Goal: Information Seeking & Learning: Check status

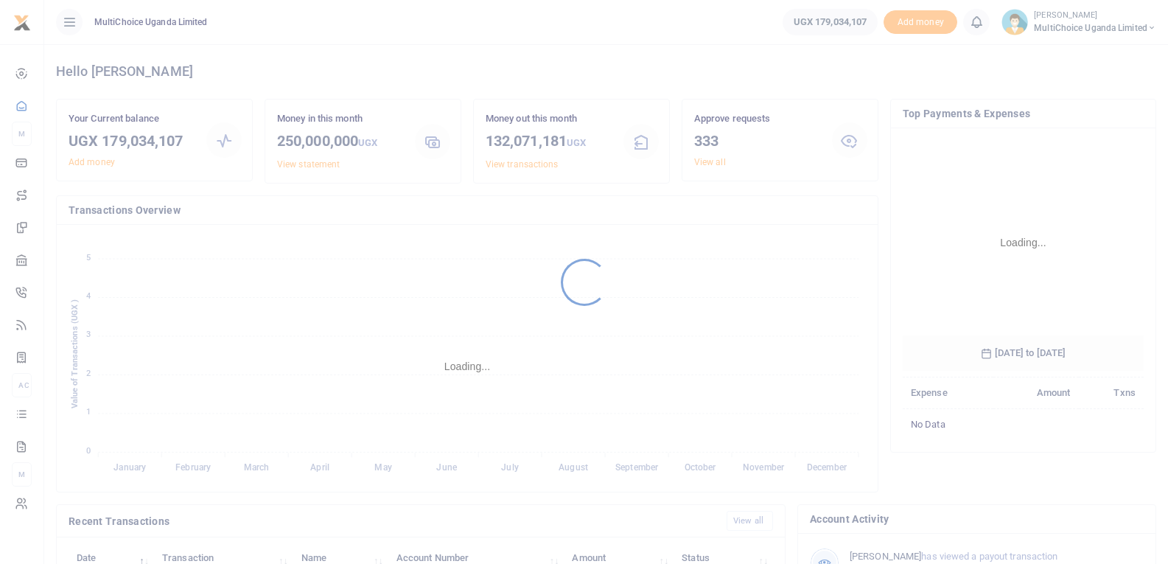
scroll to position [220, 231]
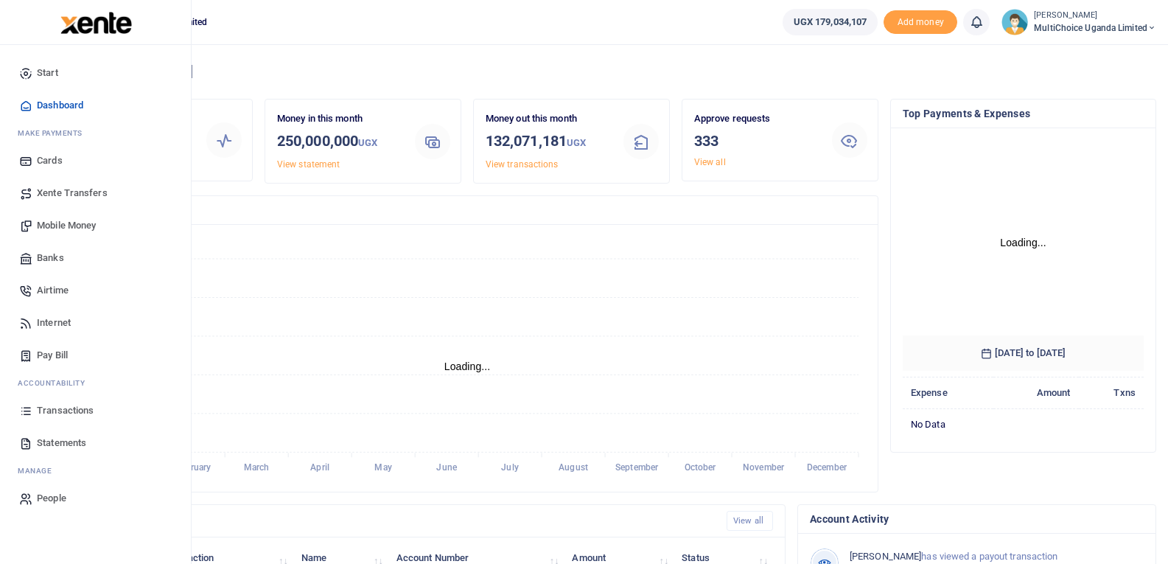
click at [31, 413] on icon at bounding box center [25, 410] width 13 height 13
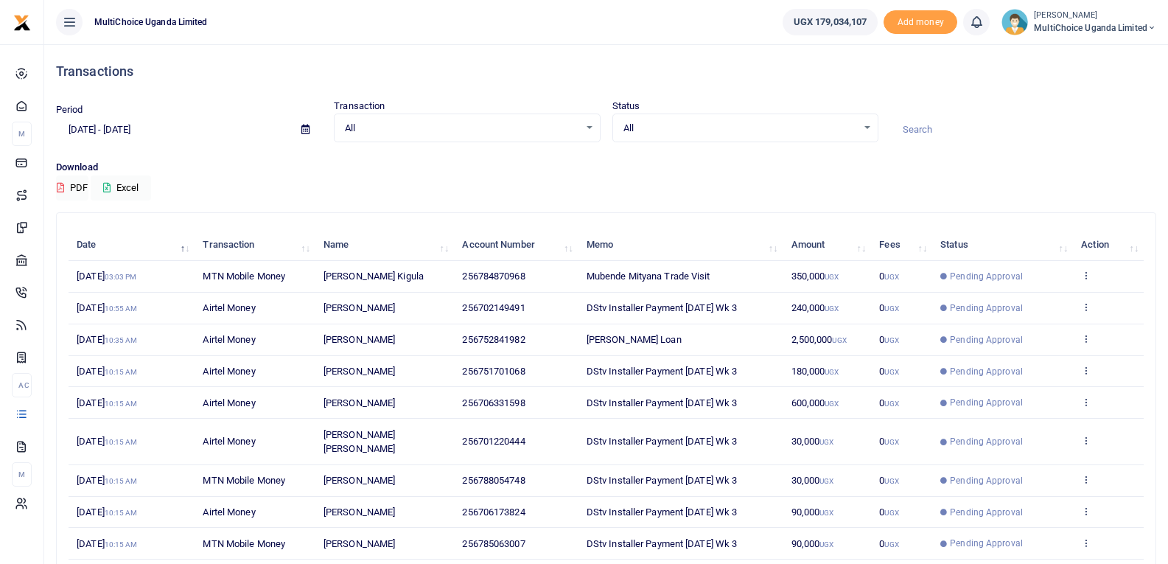
click at [1100, 31] on span "MultiChoice Uganda Limited" at bounding box center [1095, 27] width 122 height 13
click at [1102, 53] on link "Switch accounts" at bounding box center [1099, 53] width 116 height 21
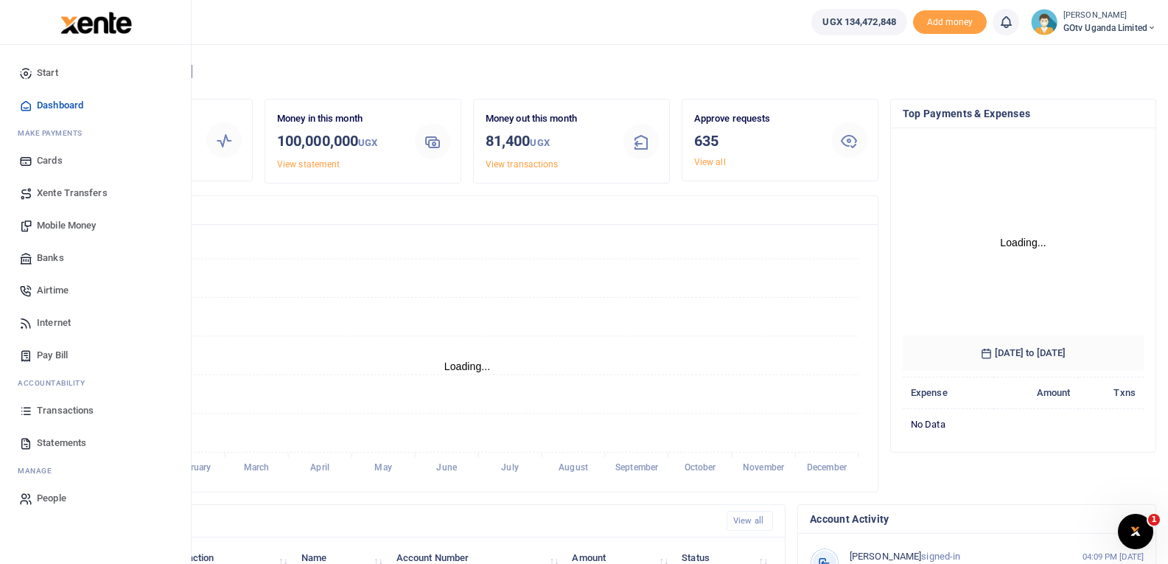
click at [37, 412] on span "Transactions" at bounding box center [65, 410] width 57 height 15
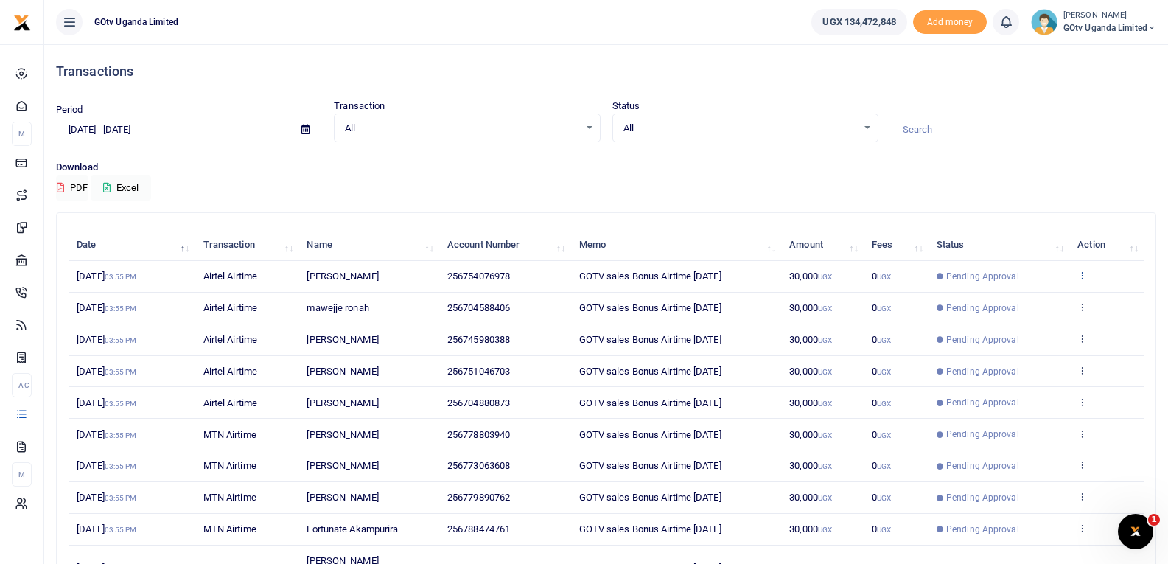
click at [1079, 276] on icon at bounding box center [1082, 275] width 10 height 10
click at [1036, 297] on link "View details" at bounding box center [1028, 300] width 116 height 21
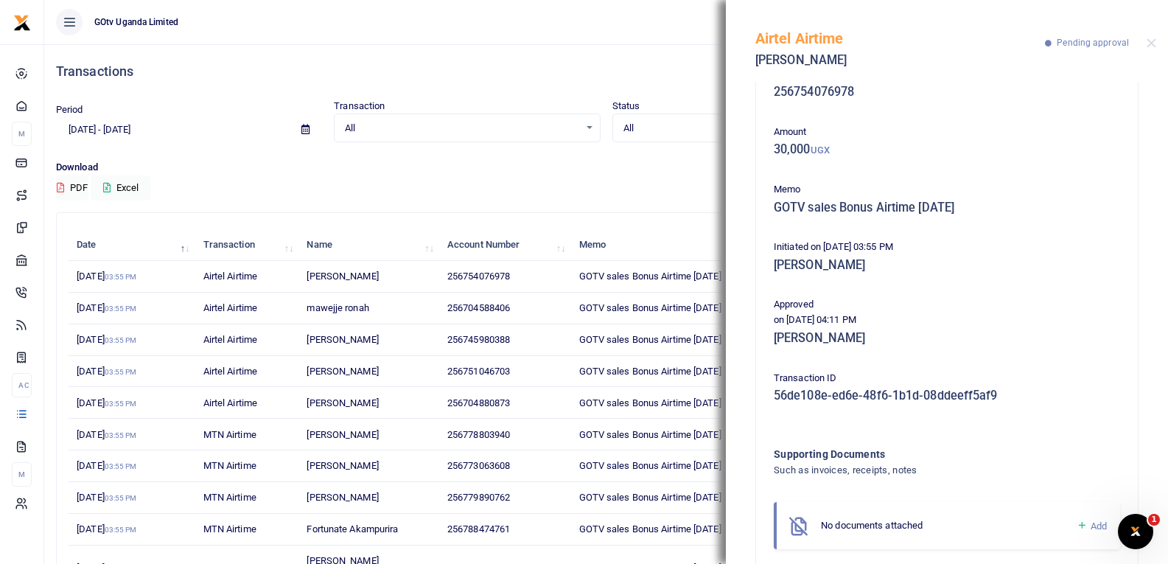
scroll to position [69, 0]
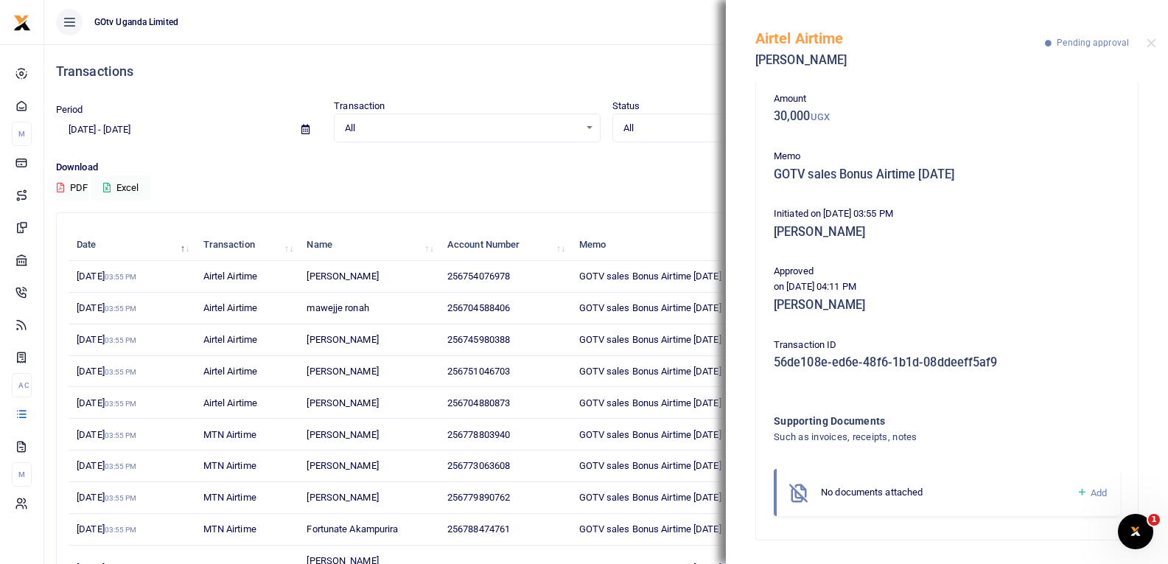
click at [1076, 488] on icon at bounding box center [1081, 492] width 11 height 13
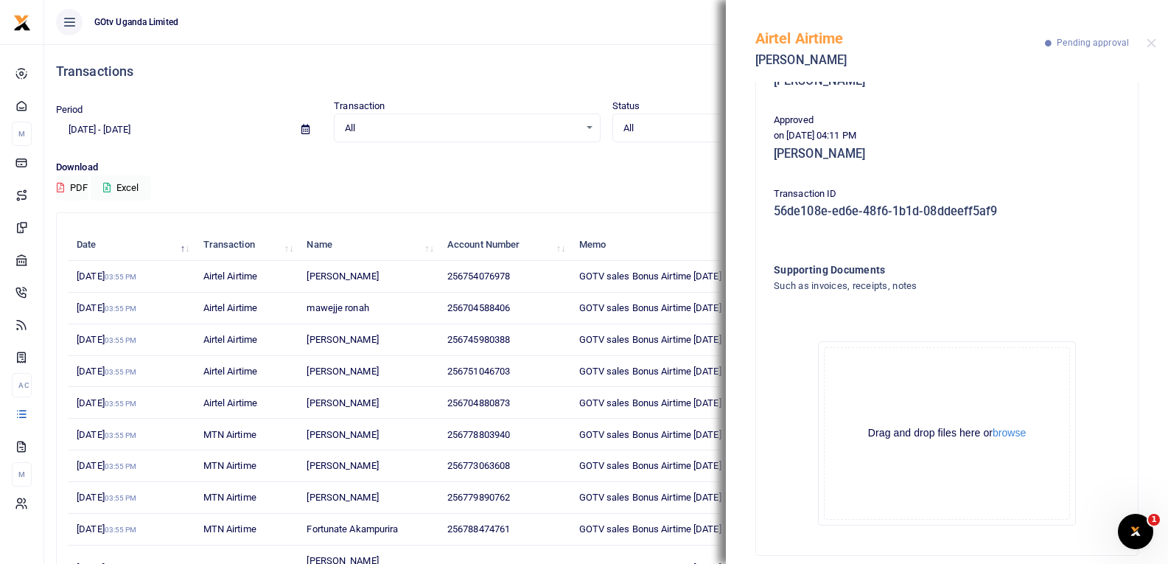
scroll to position [236, 0]
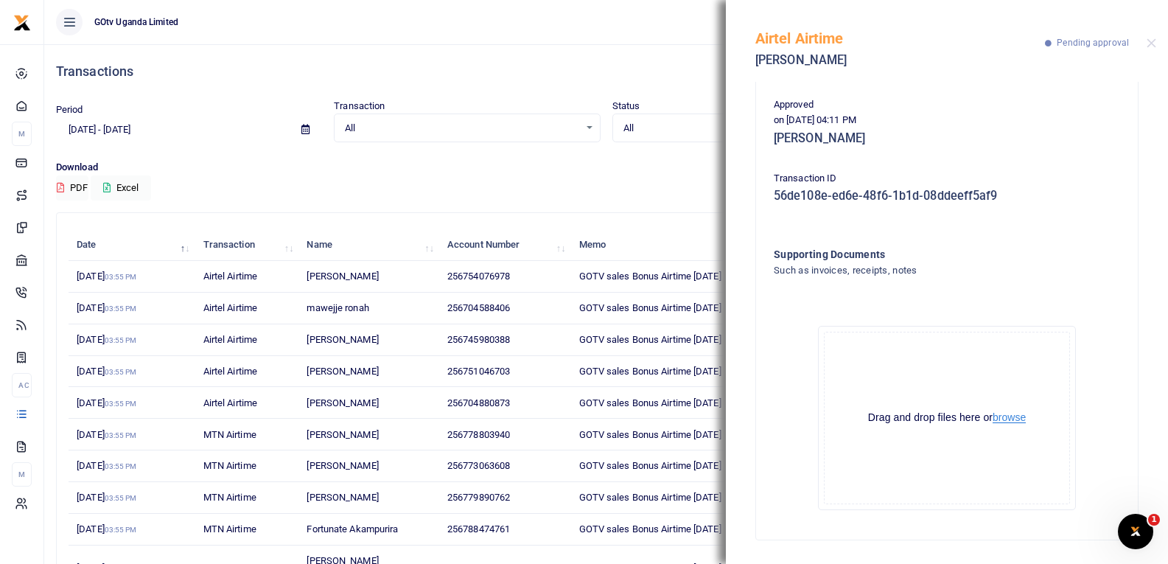
click at [1003, 419] on button "browse" at bounding box center [1008, 417] width 33 height 11
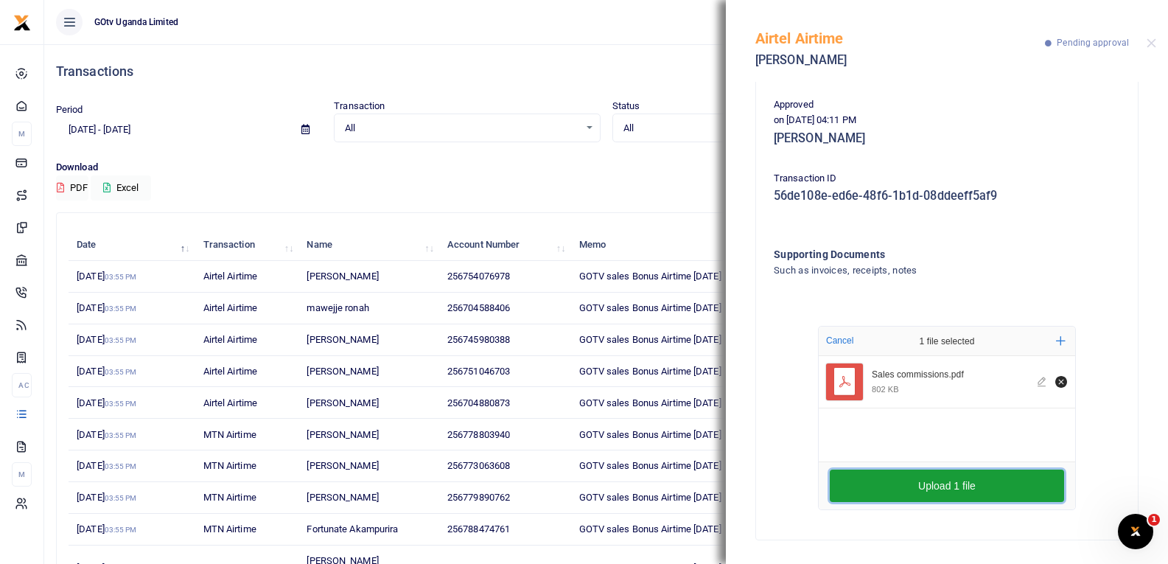
click at [942, 491] on button "Upload 1 file" at bounding box center [947, 485] width 234 height 32
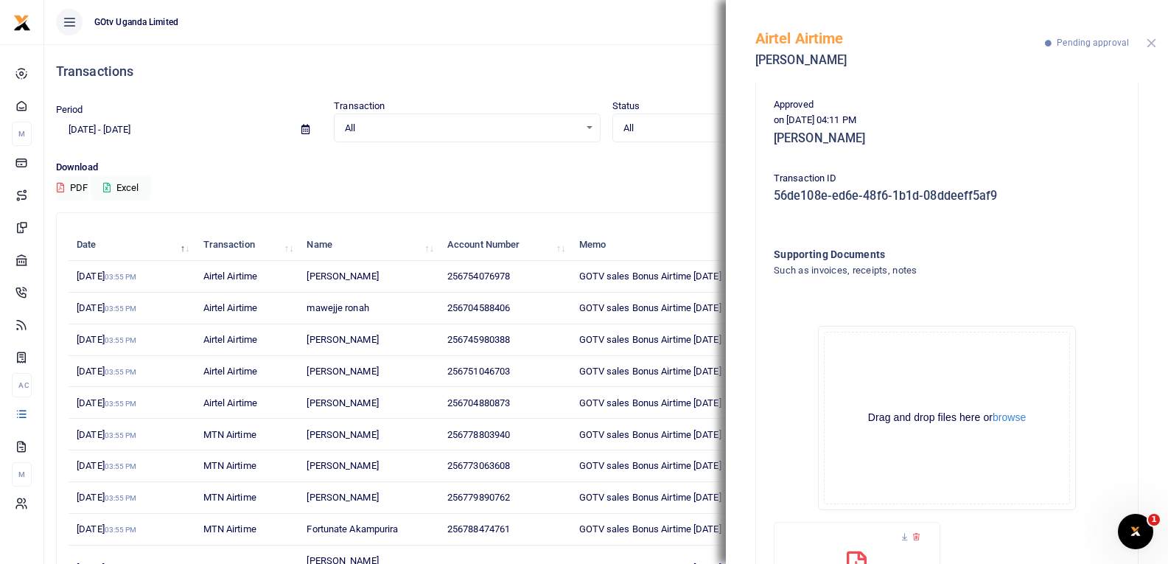
click at [1147, 47] on button "Close" at bounding box center [1151, 43] width 10 height 10
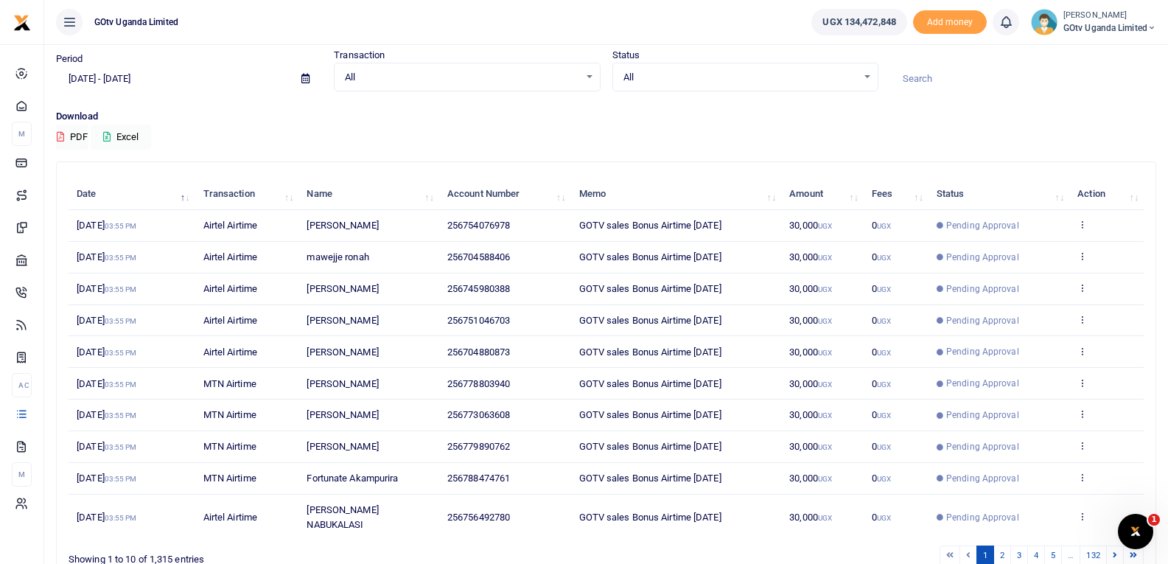
scroll to position [114, 0]
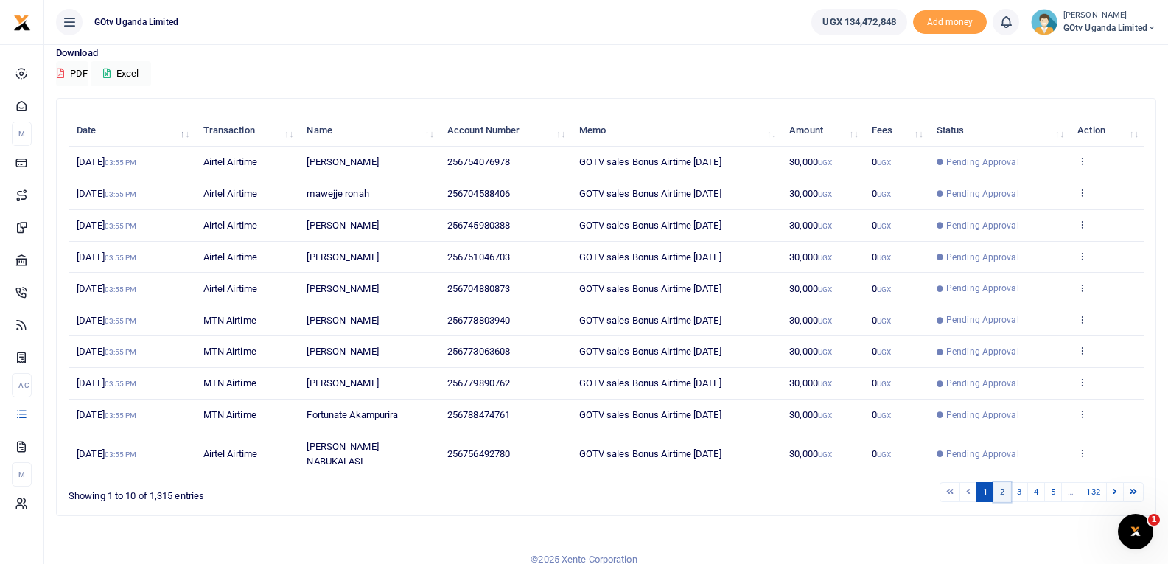
click at [1001, 482] on link "2" at bounding box center [1002, 492] width 18 height 20
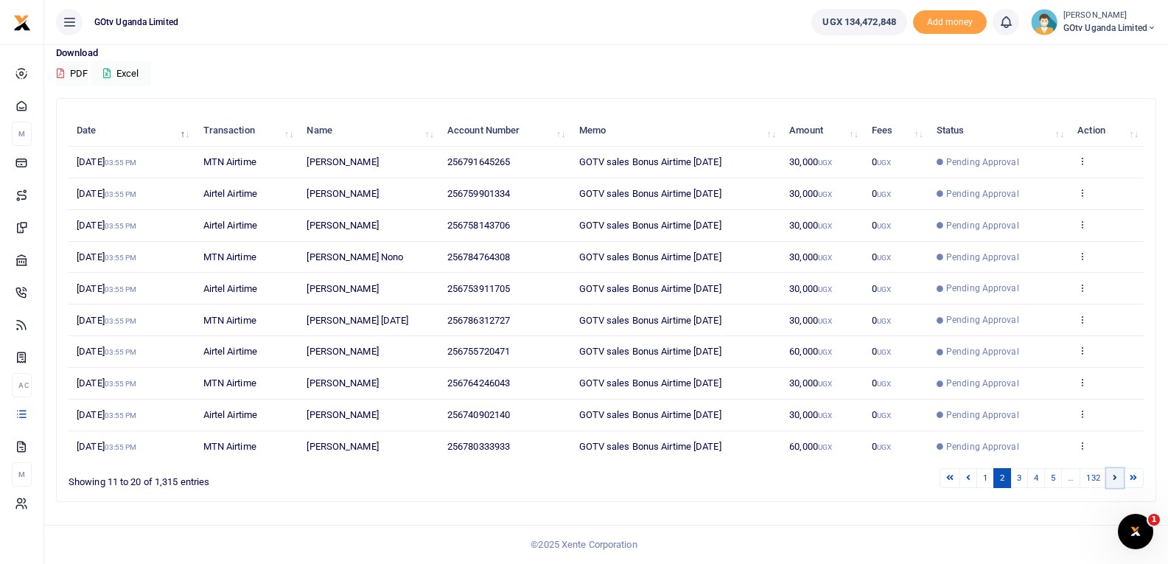
click at [1111, 479] on link at bounding box center [1115, 478] width 18 height 20
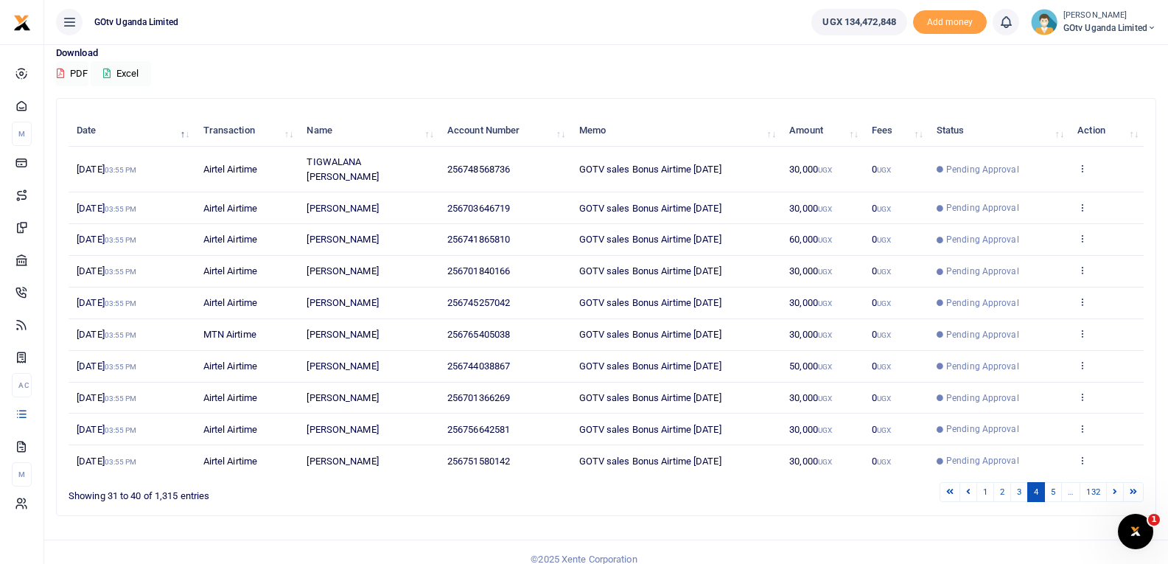
click at [1111, 482] on link at bounding box center [1115, 492] width 18 height 20
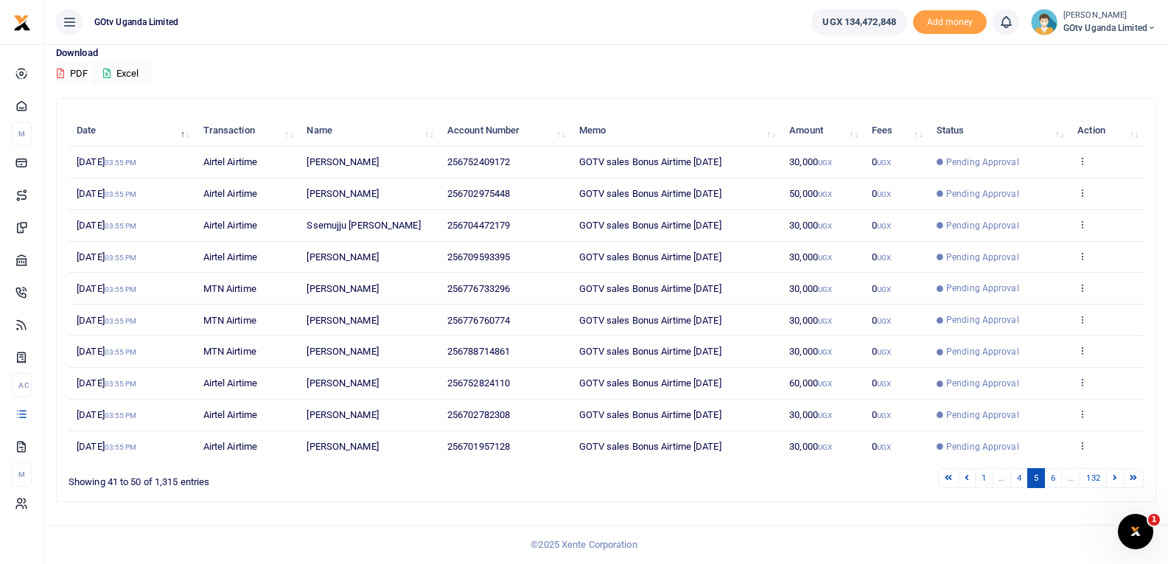
click at [1111, 479] on link at bounding box center [1115, 478] width 18 height 20
click at [1114, 479] on icon at bounding box center [1115, 477] width 4 height 8
click at [1113, 479] on icon at bounding box center [1115, 477] width 4 height 8
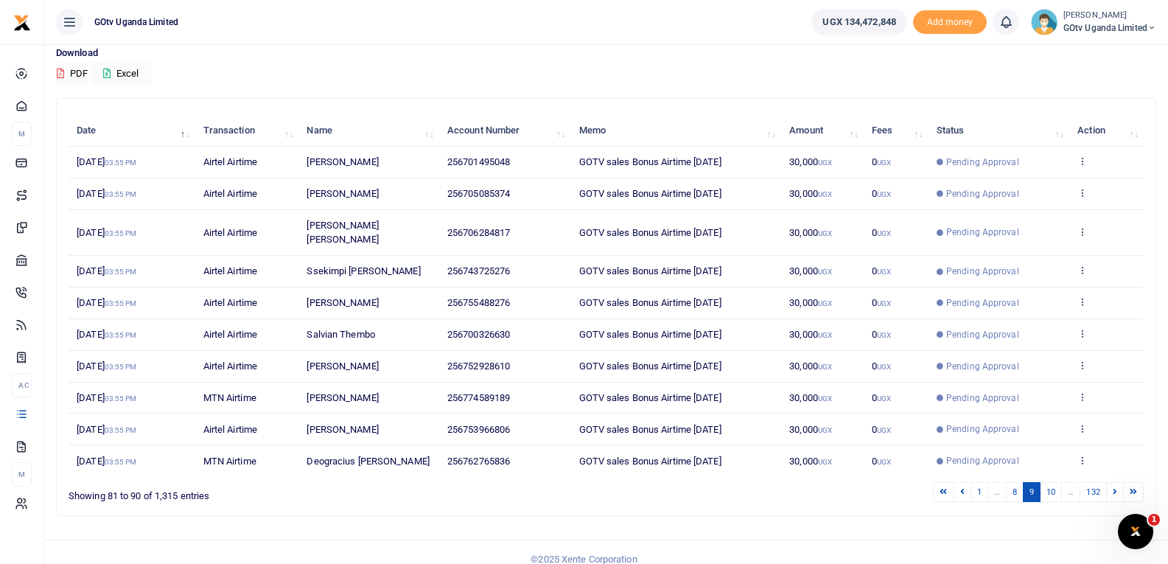
click at [1113, 487] on icon at bounding box center [1115, 491] width 4 height 8
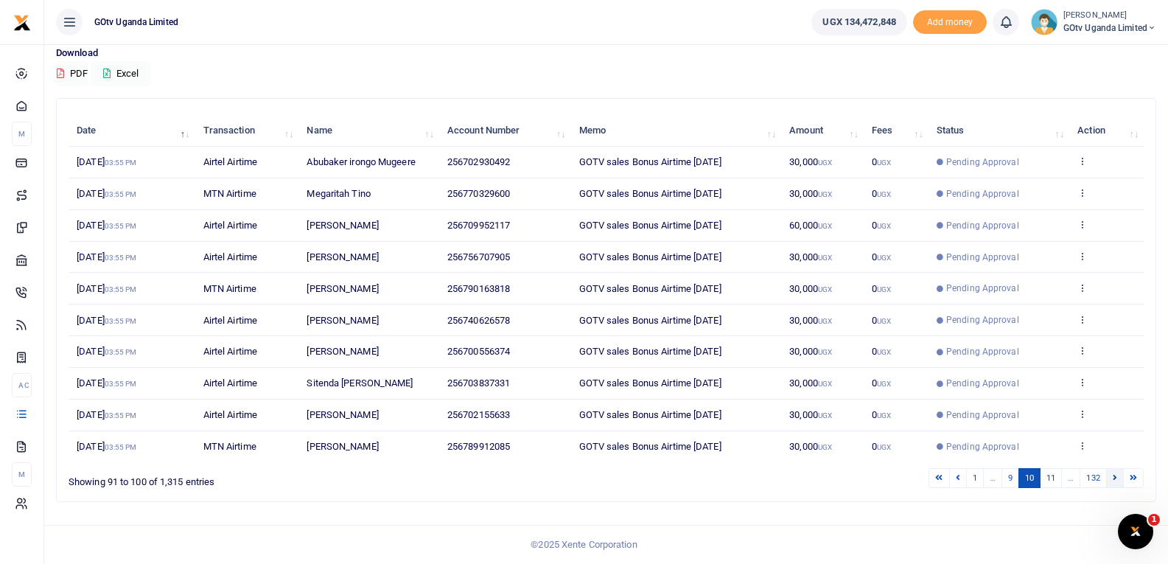
click at [1112, 480] on link at bounding box center [1115, 478] width 18 height 20
click at [1113, 480] on icon at bounding box center [1115, 477] width 4 height 8
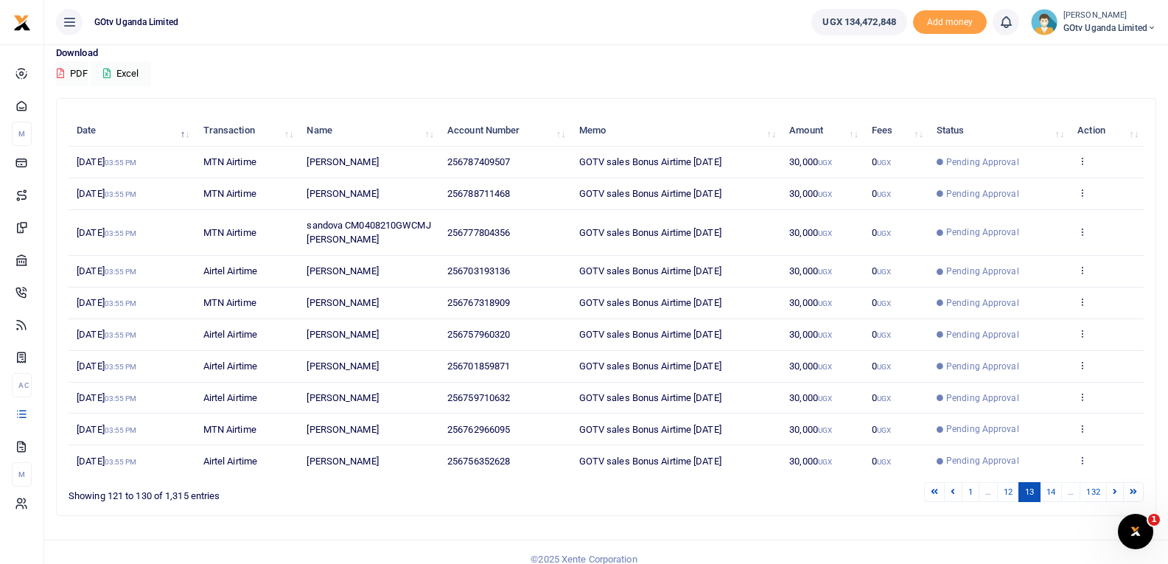
click at [1112, 480] on div "Date Transaction Name Account Number Memo Amount Fees Status Action 10th Sep 20…" at bounding box center [606, 296] width 1075 height 370
click at [1114, 490] on icon at bounding box center [1115, 491] width 4 height 8
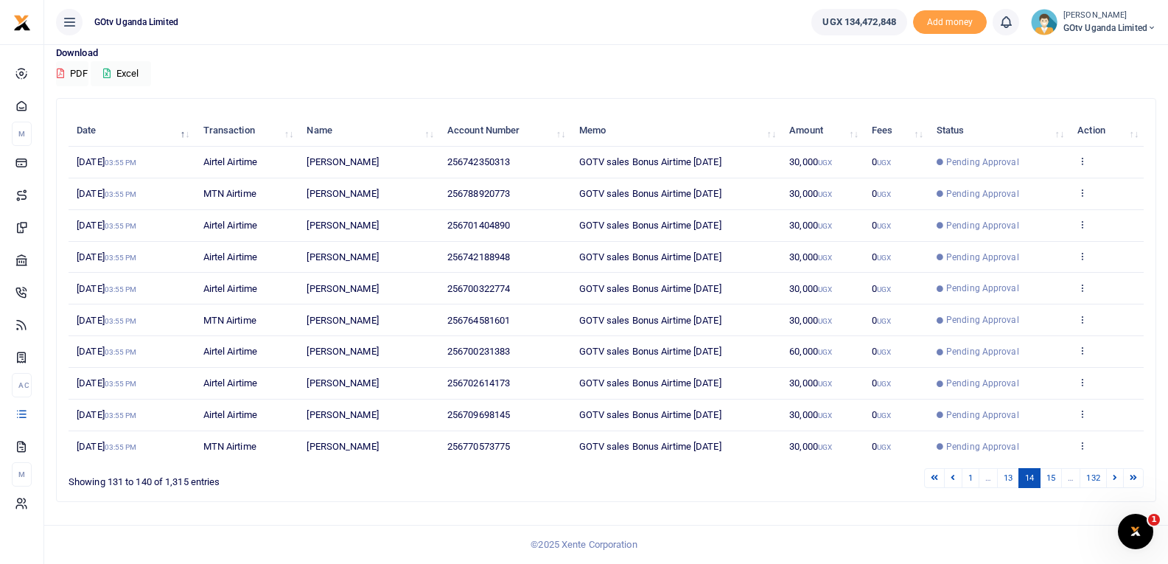
click at [1114, 490] on div "Search: Date Transaction Name Account Number Memo Amount Fees Status Action 10t…" at bounding box center [606, 300] width 1099 height 402
click at [1116, 477] on icon at bounding box center [1115, 477] width 4 height 8
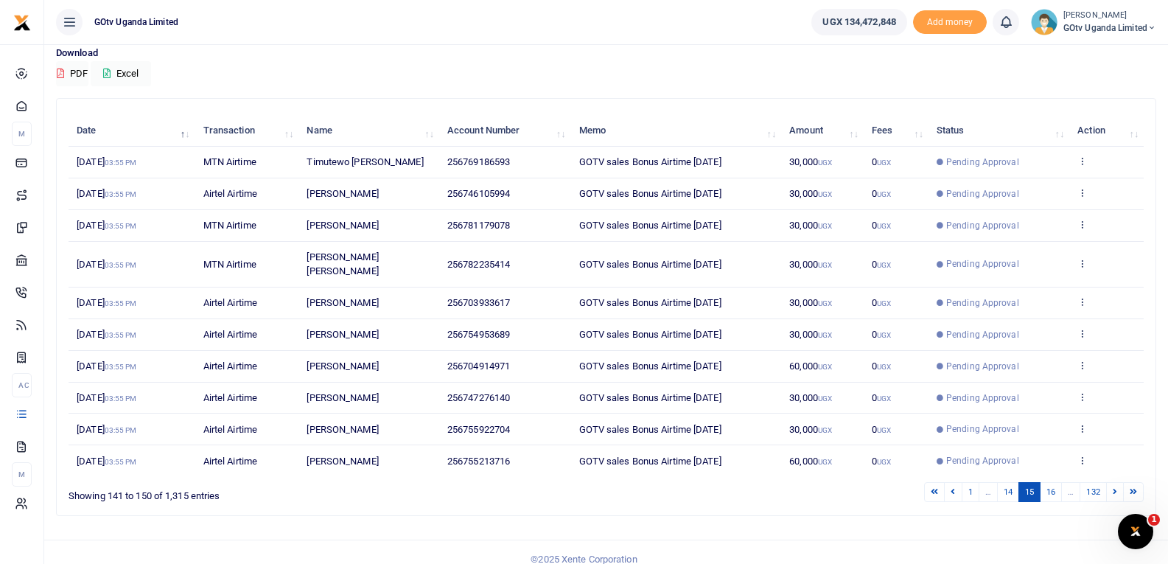
click at [1116, 487] on icon at bounding box center [1115, 491] width 4 height 8
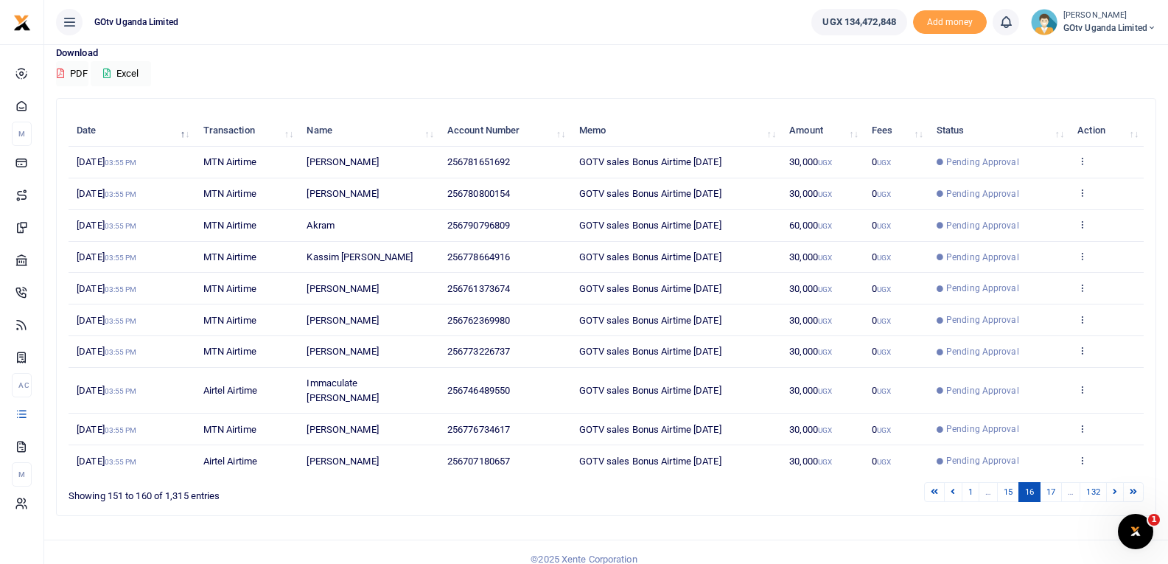
click at [1116, 487] on icon at bounding box center [1115, 491] width 4 height 8
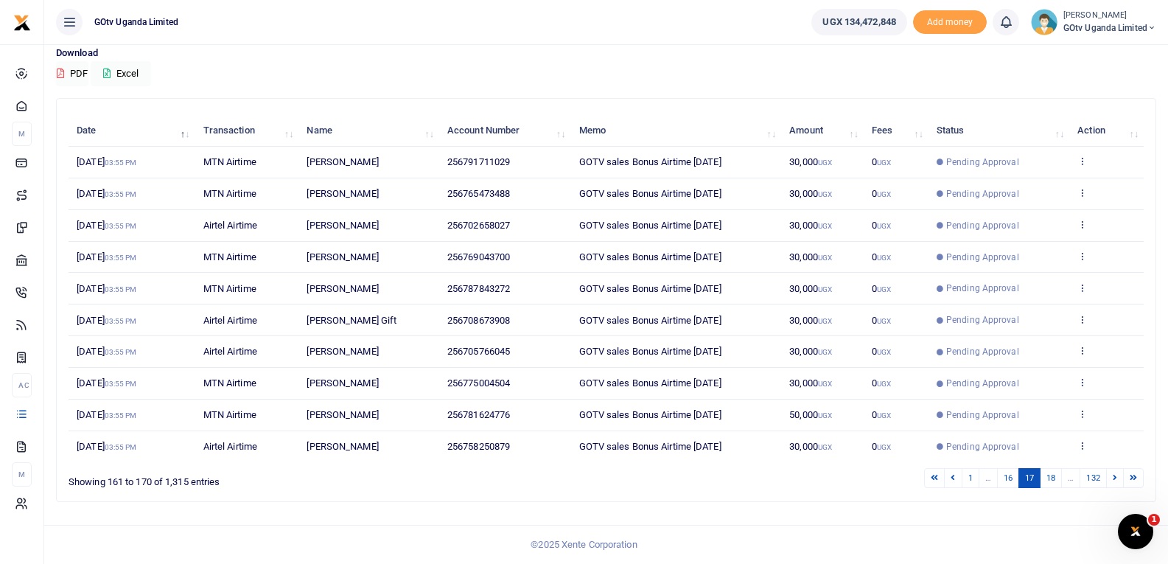
click at [1116, 477] on icon at bounding box center [1115, 477] width 4 height 8
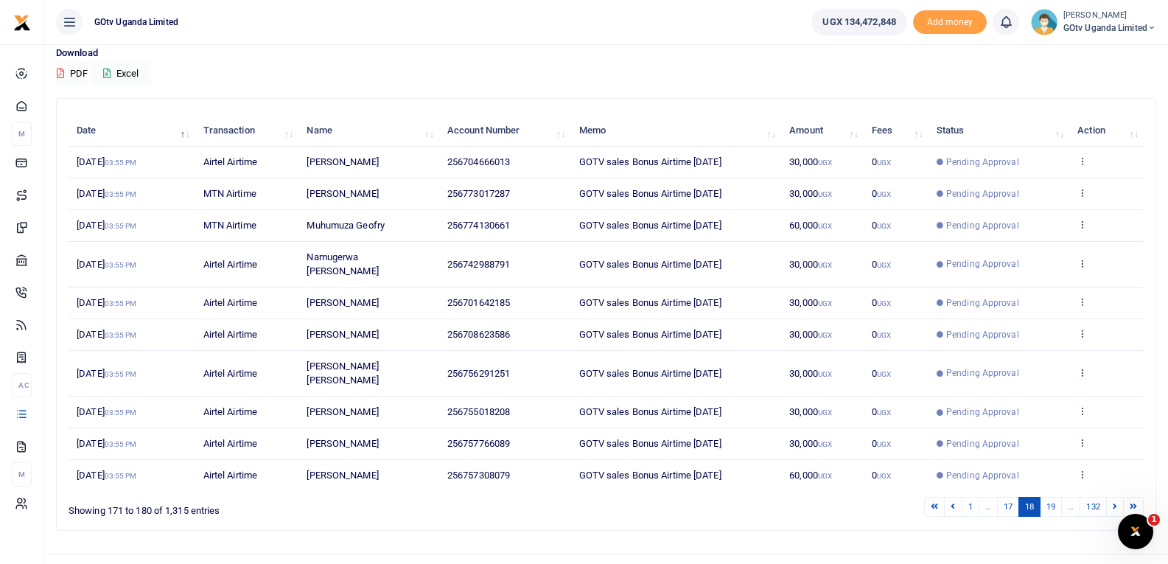
click at [1116, 502] on icon at bounding box center [1115, 506] width 4 height 8
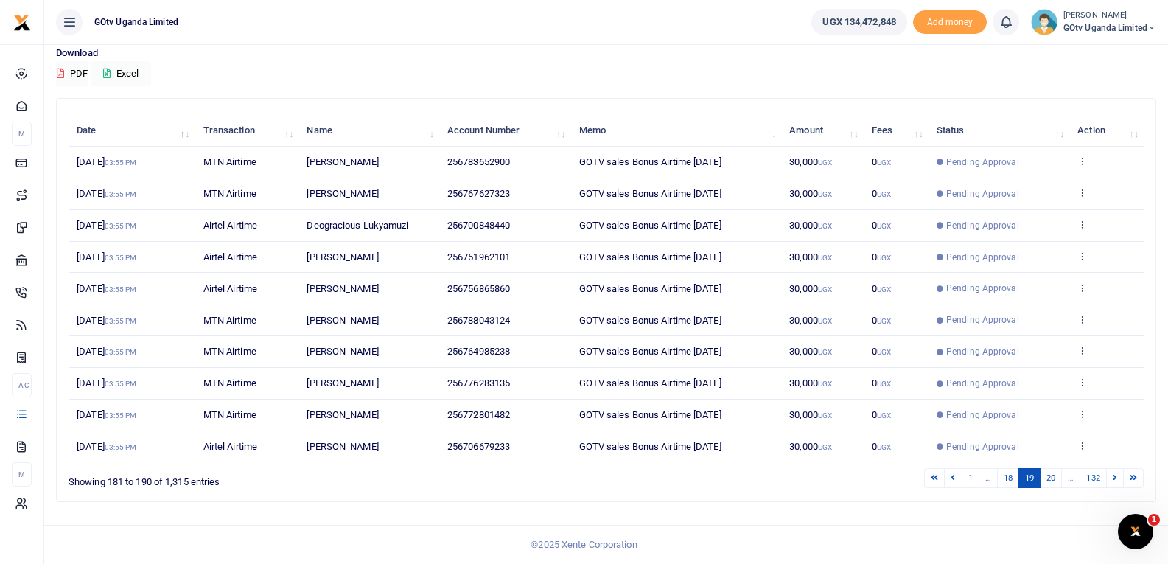
click at [1116, 476] on icon at bounding box center [1115, 477] width 4 height 8
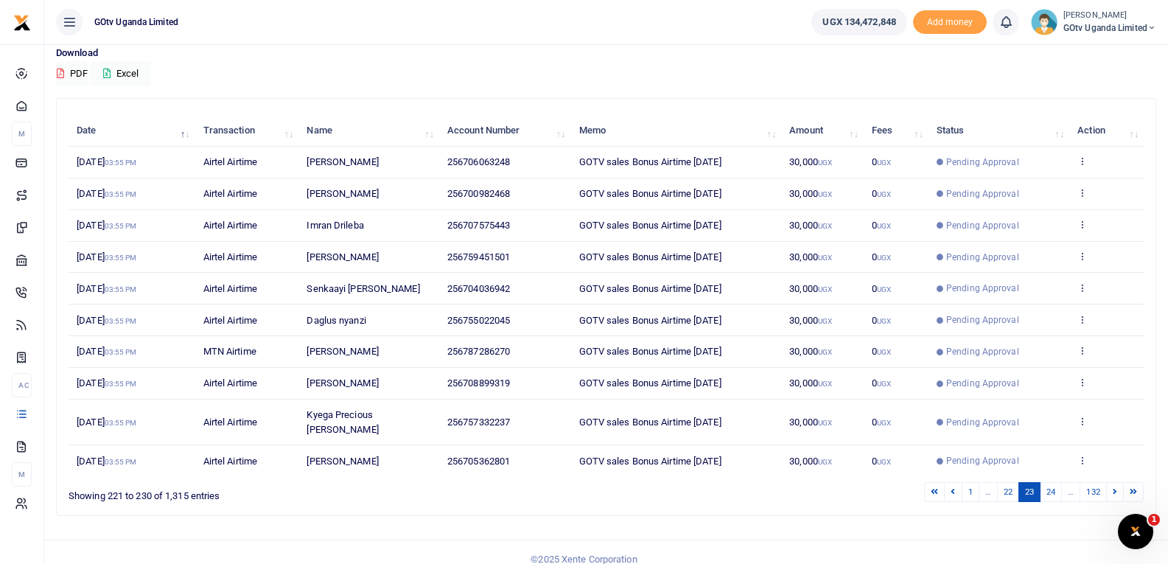
click at [1116, 487] on icon at bounding box center [1115, 491] width 4 height 8
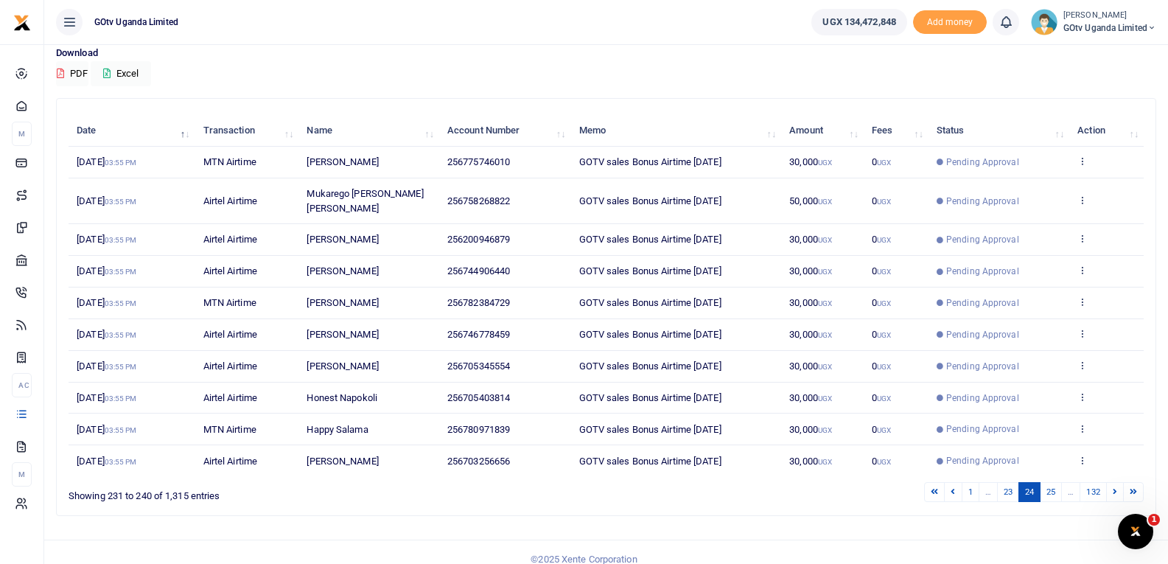
click at [1116, 487] on icon at bounding box center [1115, 491] width 4 height 8
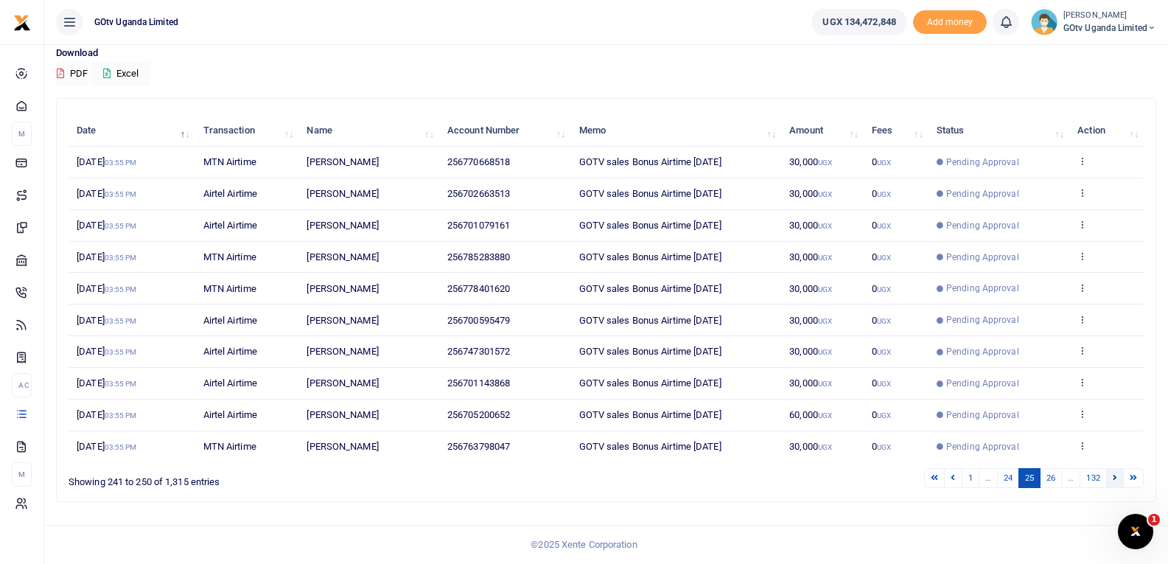
click at [1116, 476] on icon at bounding box center [1115, 477] width 4 height 8
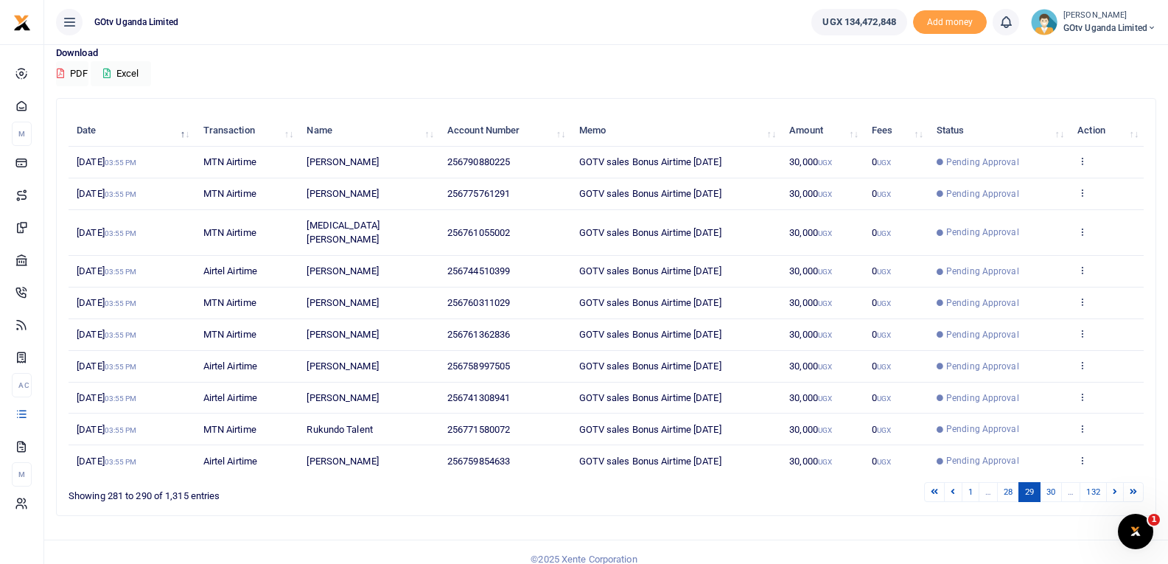
click at [1116, 487] on icon at bounding box center [1115, 491] width 4 height 8
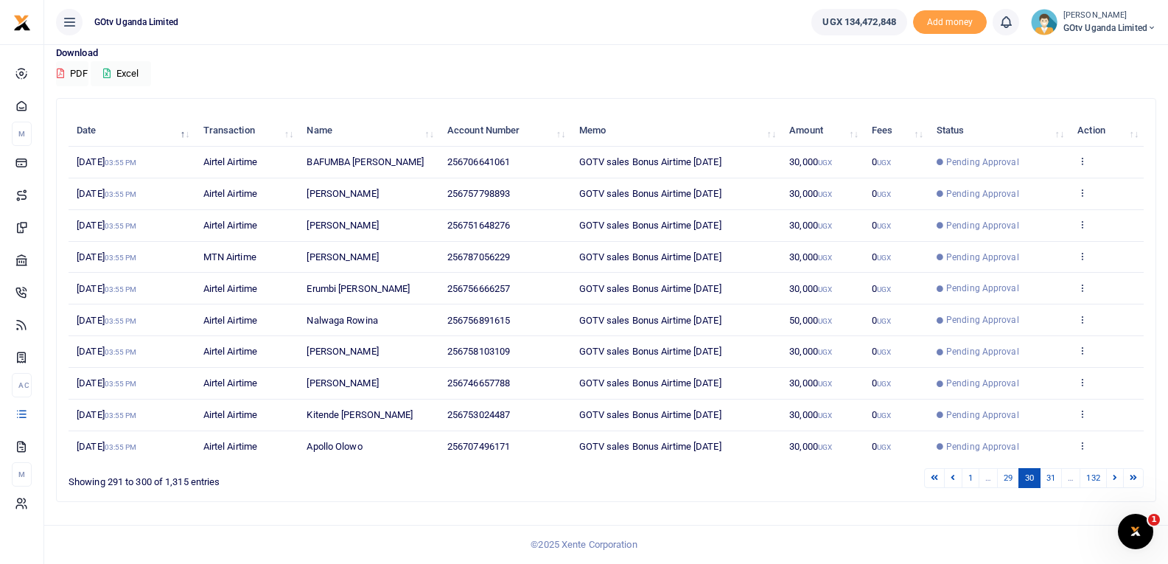
click at [1116, 476] on icon at bounding box center [1115, 477] width 4 height 8
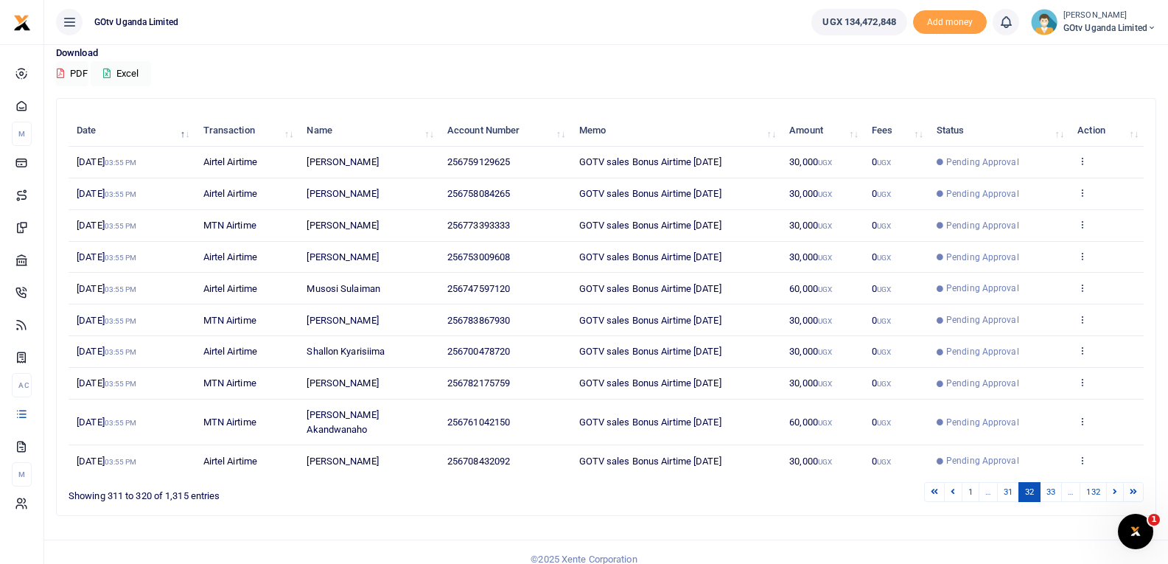
click at [1116, 487] on icon at bounding box center [1115, 491] width 4 height 8
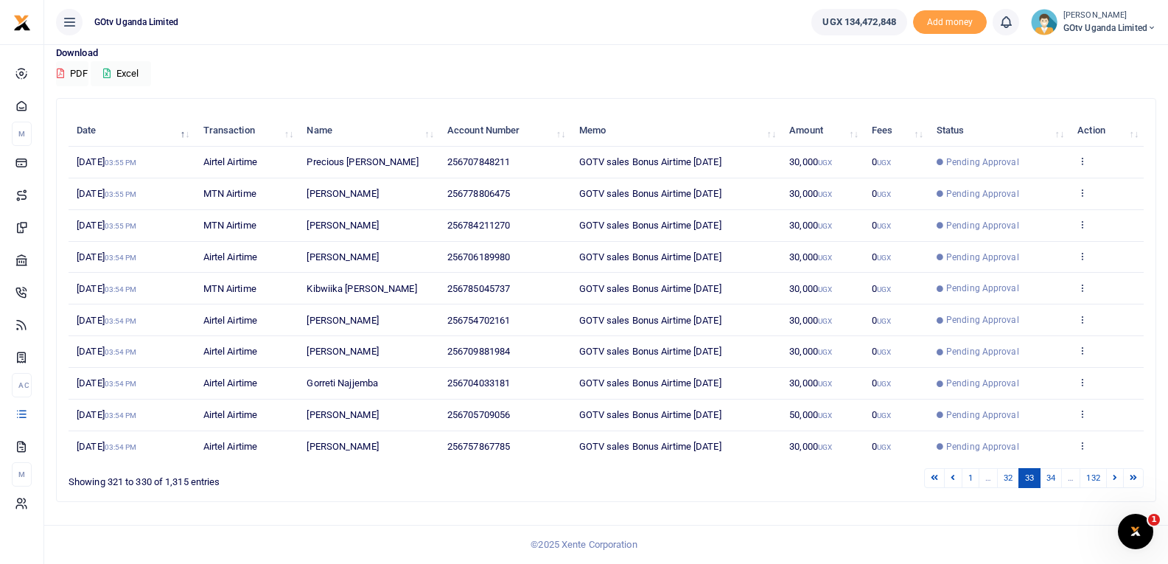
click at [1116, 462] on td "View details Send again" at bounding box center [1106, 446] width 74 height 31
click at [1113, 485] on link at bounding box center [1115, 478] width 18 height 20
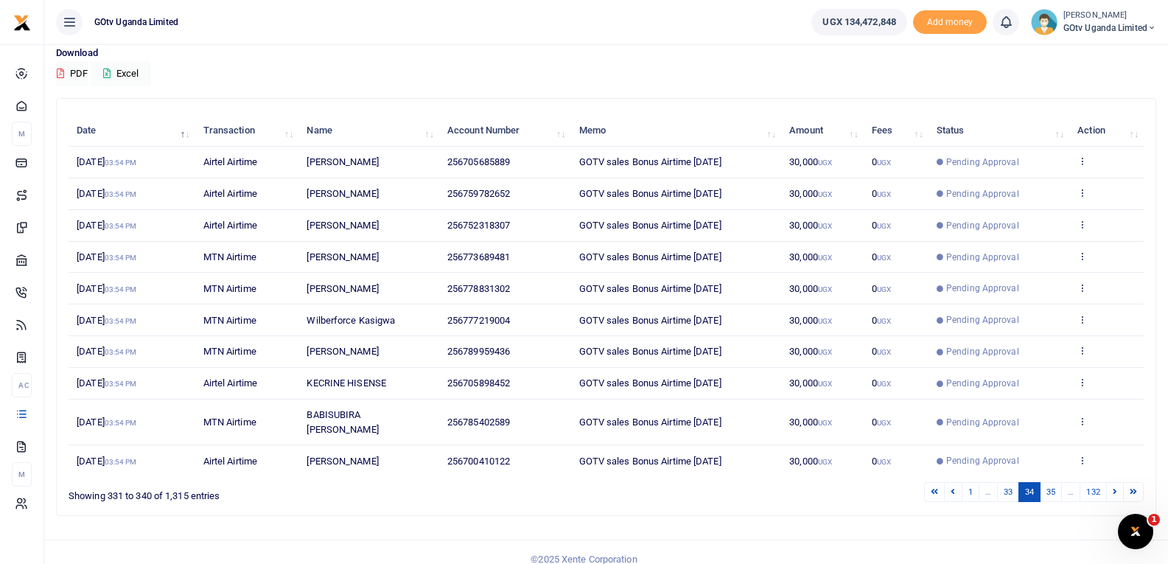
click at [1113, 485] on link at bounding box center [1115, 492] width 18 height 20
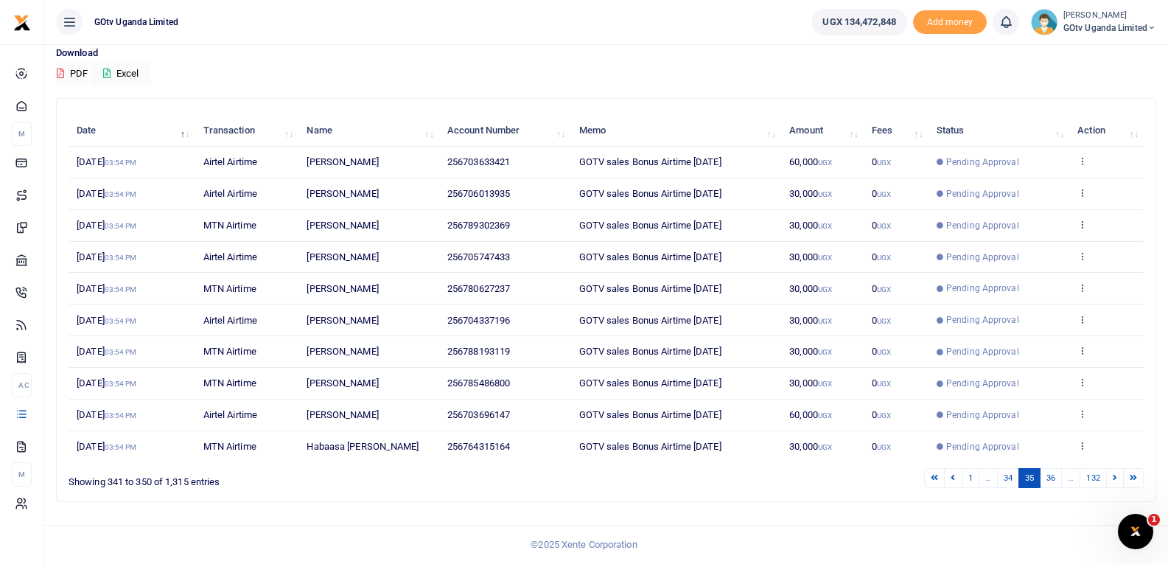
click at [1113, 485] on link at bounding box center [1115, 478] width 18 height 20
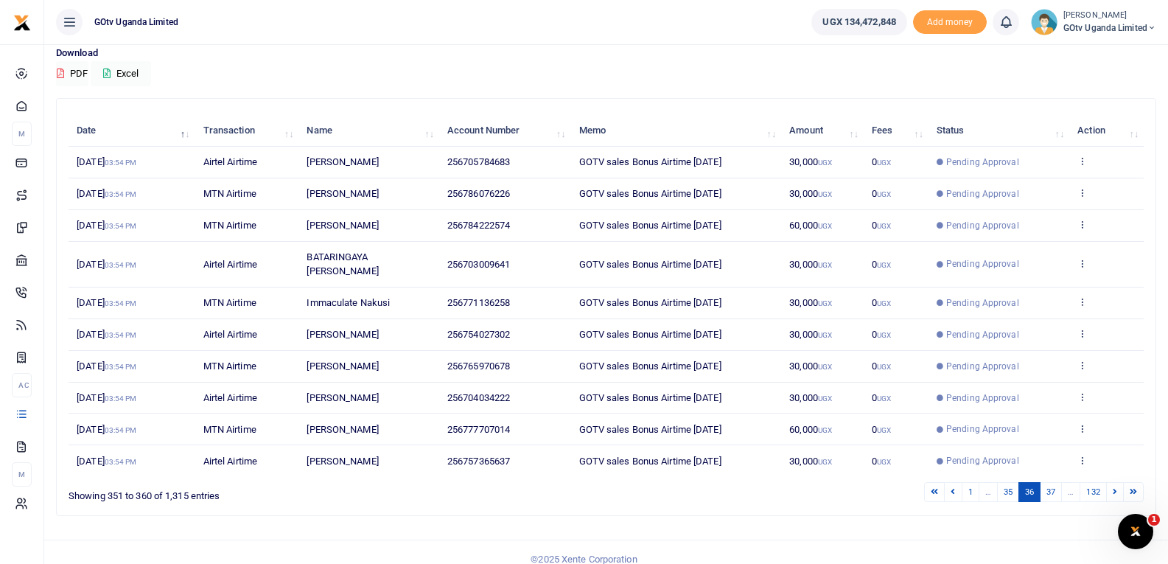
click at [1113, 485] on link at bounding box center [1115, 492] width 18 height 20
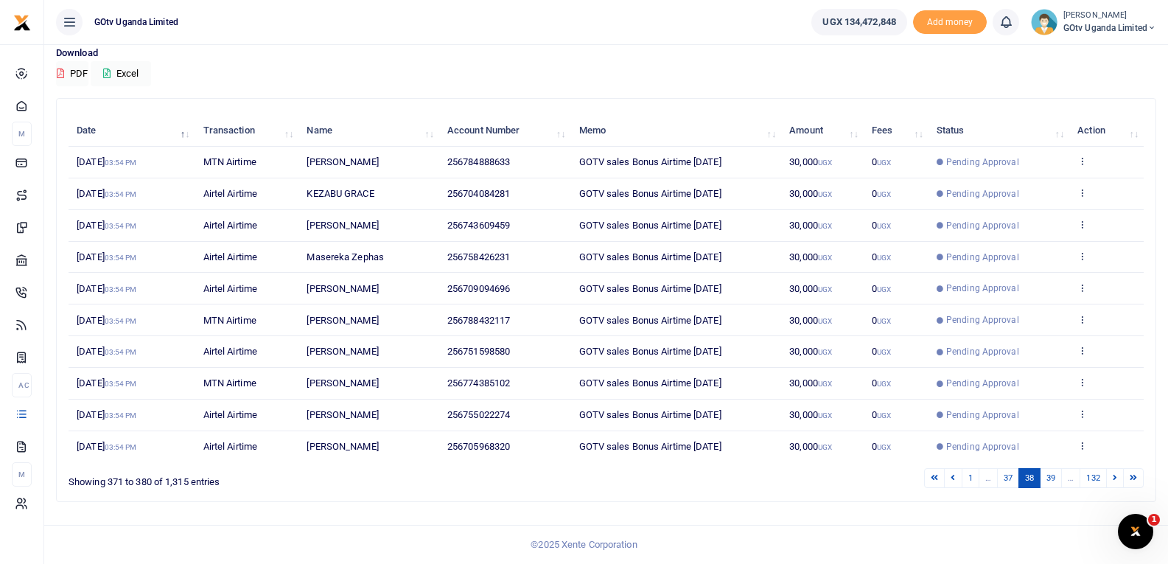
click at [1113, 485] on link at bounding box center [1115, 478] width 18 height 20
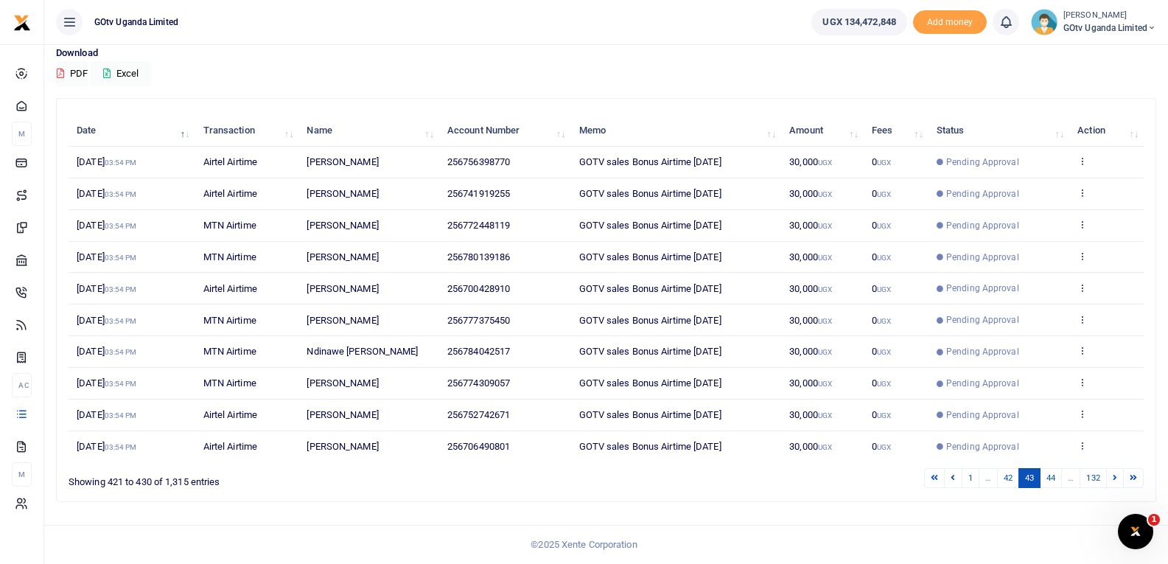
click at [1113, 485] on link at bounding box center [1115, 478] width 18 height 20
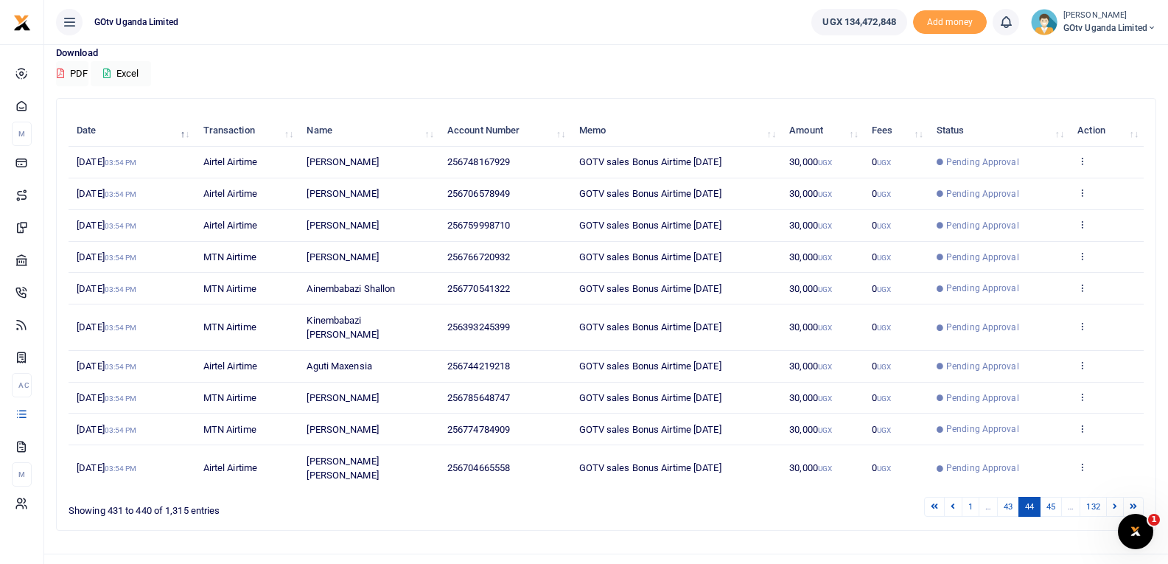
click at [1113, 497] on link at bounding box center [1115, 507] width 18 height 20
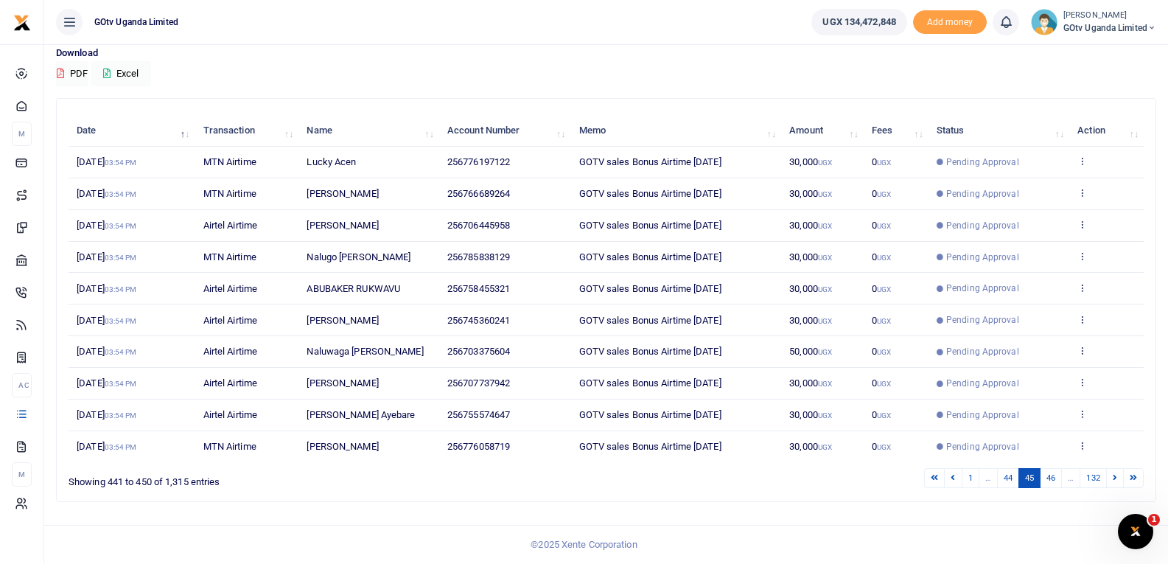
click at [1113, 485] on link at bounding box center [1115, 478] width 18 height 20
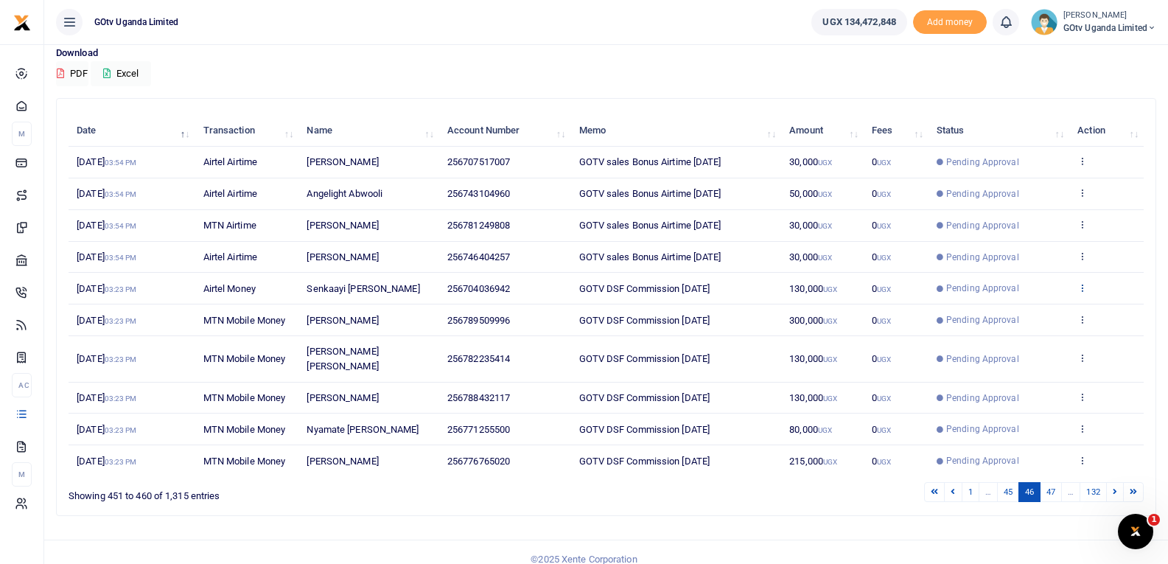
click at [1084, 287] on icon at bounding box center [1082, 287] width 10 height 10
click at [1054, 306] on link "View details" at bounding box center [1028, 312] width 116 height 21
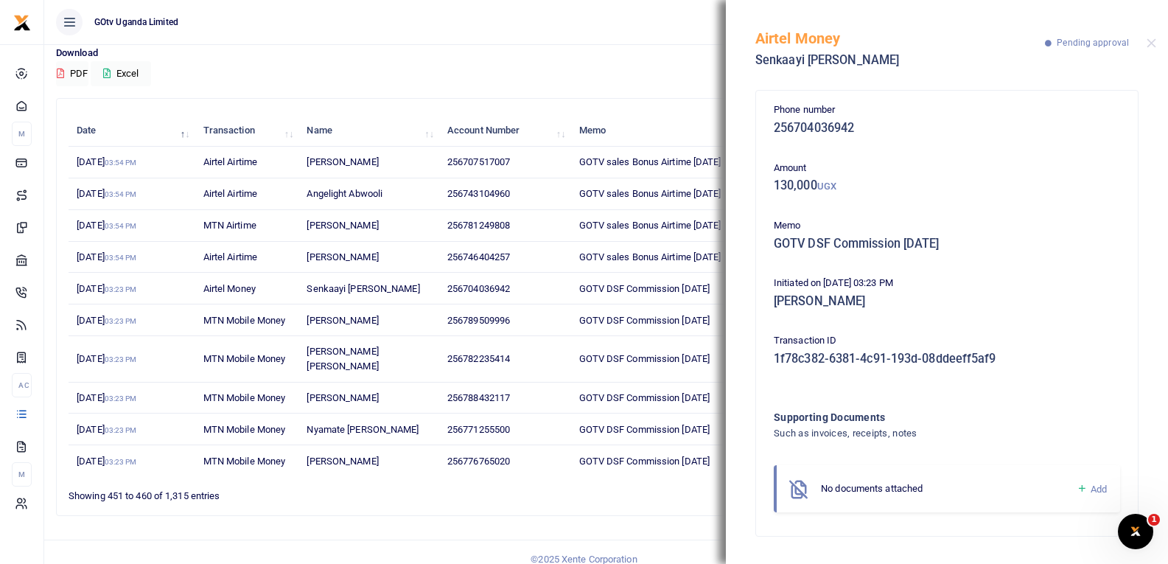
click at [1079, 487] on icon at bounding box center [1081, 488] width 11 height 13
click at [1082, 487] on icon at bounding box center [1081, 488] width 11 height 13
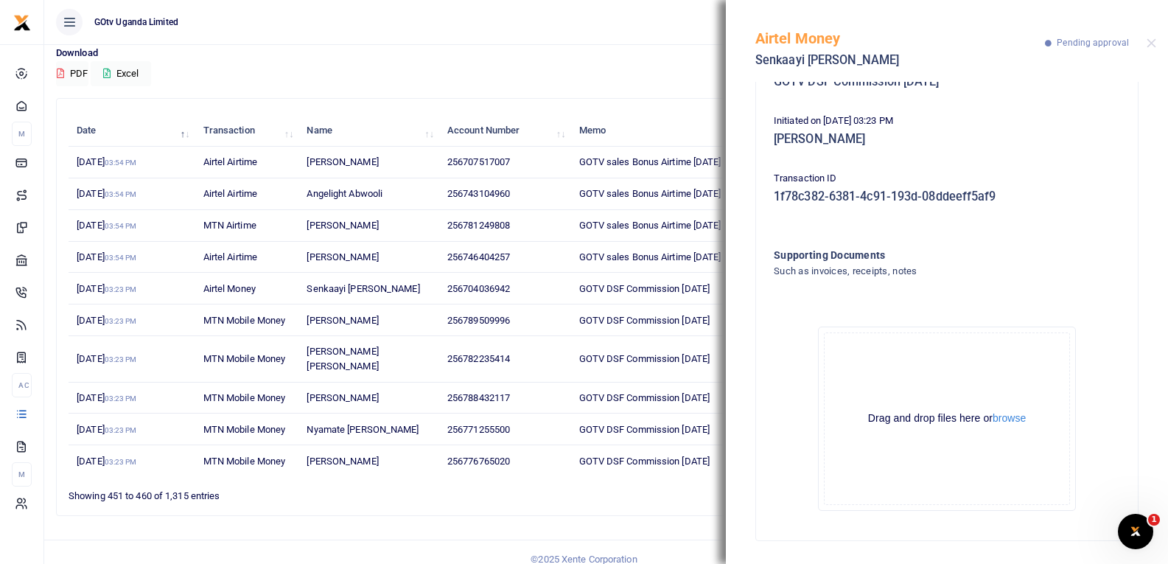
scroll to position [163, 0]
click at [1006, 418] on button "browse" at bounding box center [1008, 417] width 33 height 11
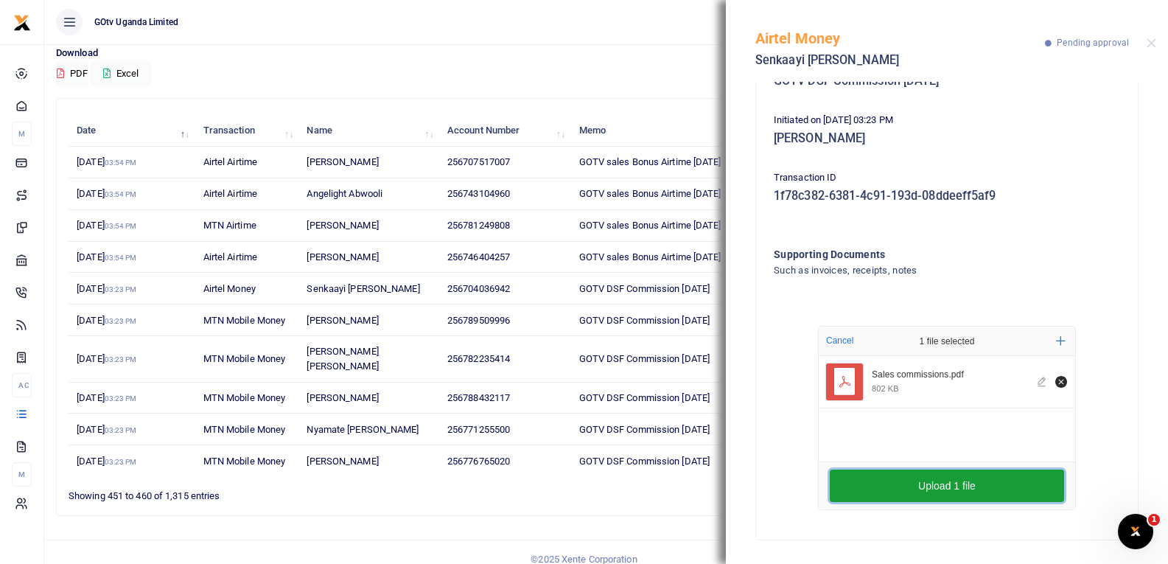
click at [894, 491] on button "Upload 1 file" at bounding box center [947, 485] width 234 height 32
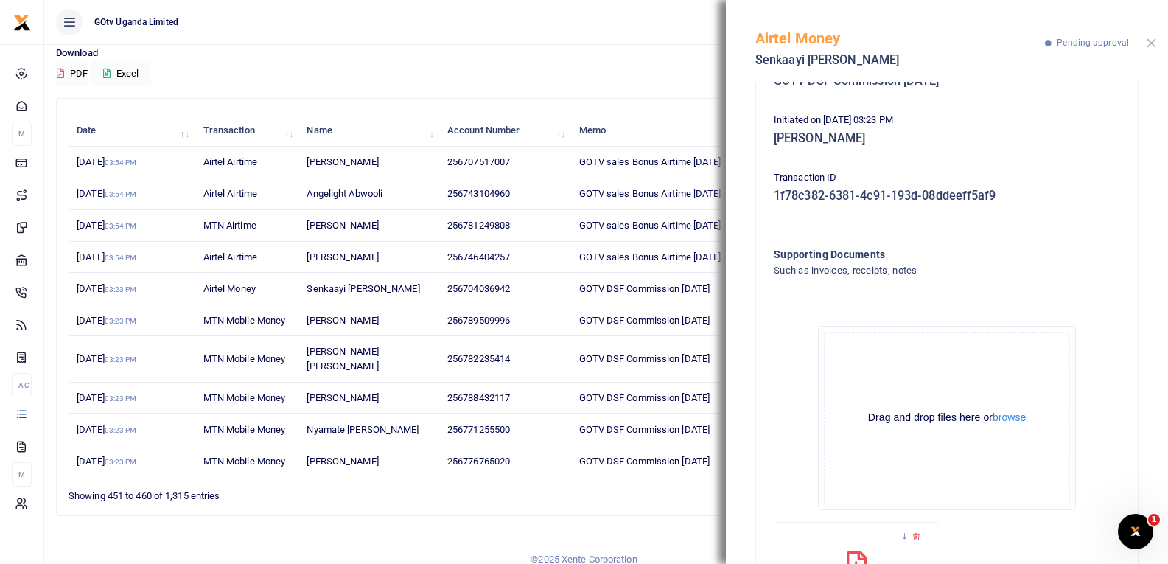
click at [1150, 43] on button "Close" at bounding box center [1151, 43] width 10 height 10
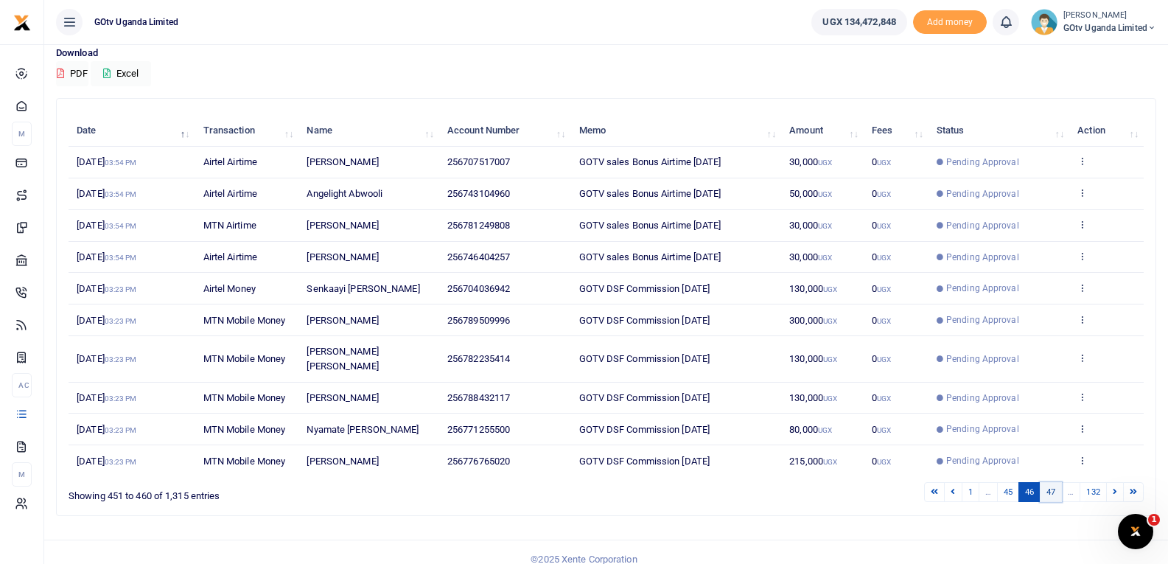
click at [1050, 482] on link "47" at bounding box center [1051, 492] width 22 height 20
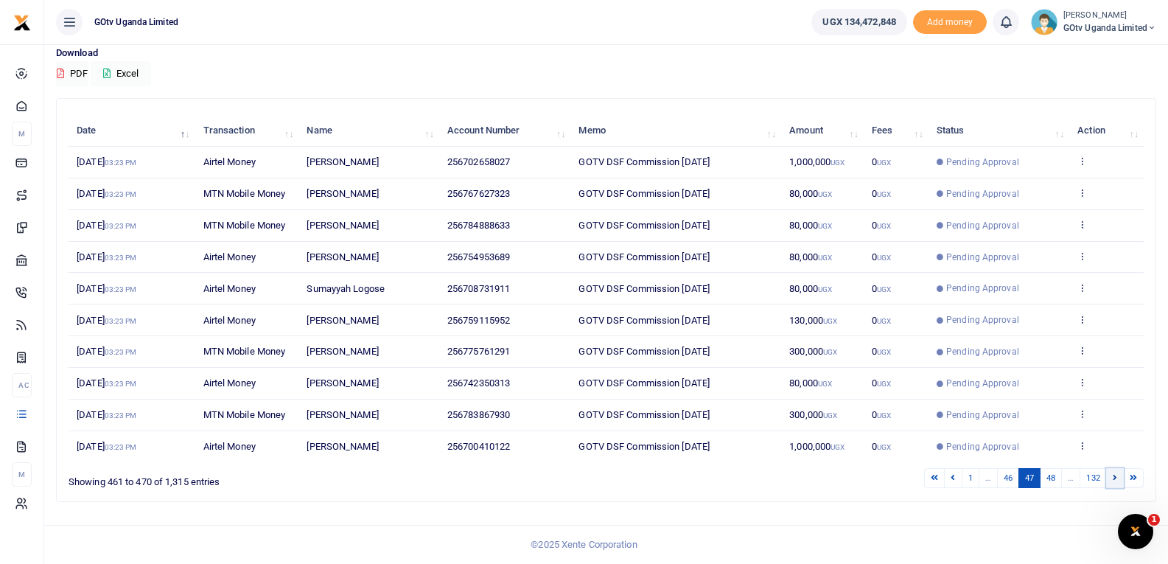
click at [1115, 476] on icon at bounding box center [1115, 477] width 4 height 8
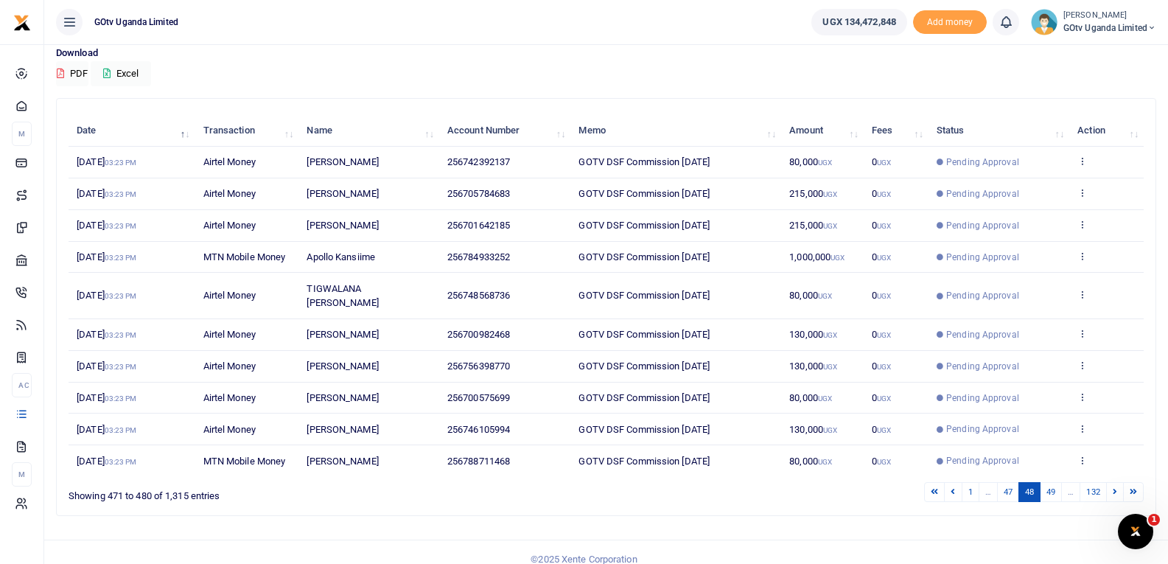
click at [1115, 487] on icon at bounding box center [1115, 491] width 4 height 8
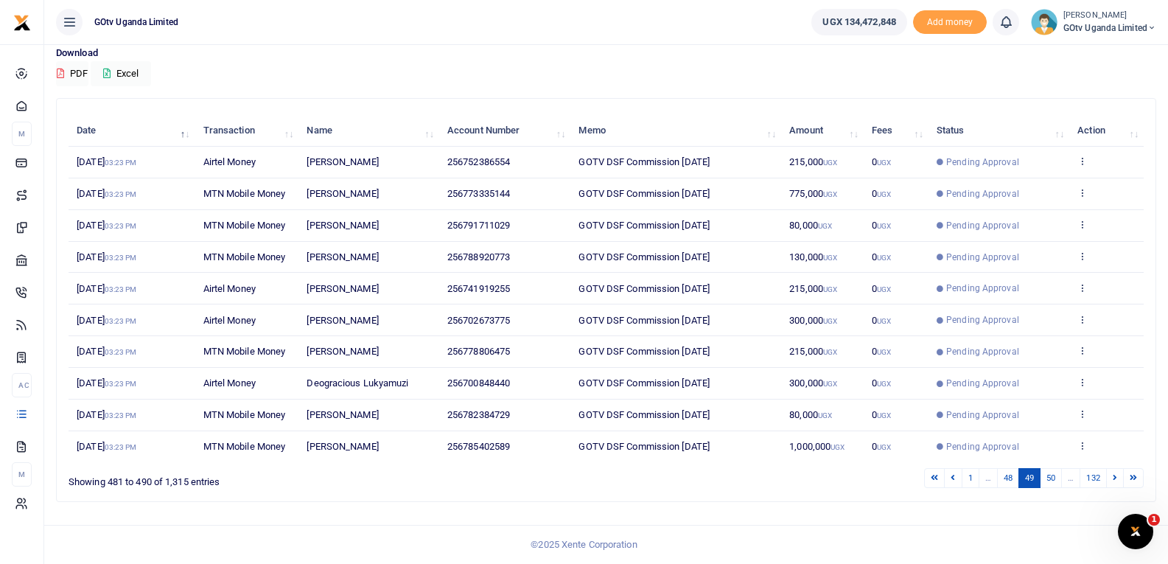
click at [1115, 476] on icon at bounding box center [1115, 477] width 4 height 8
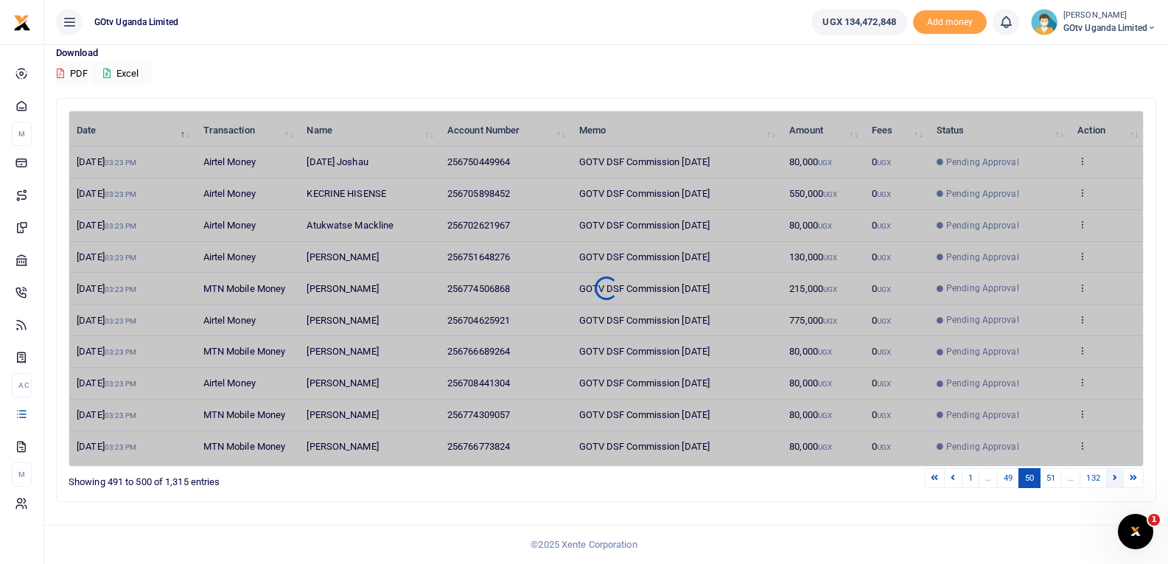
click at [1115, 476] on icon at bounding box center [1115, 477] width 4 height 8
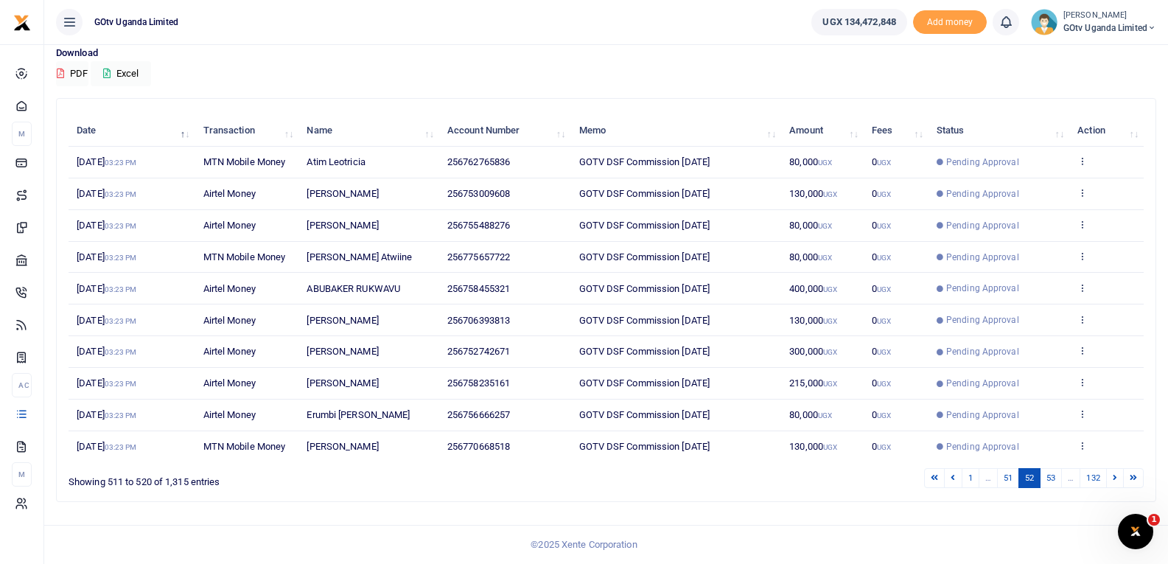
click at [1115, 476] on icon at bounding box center [1115, 477] width 4 height 8
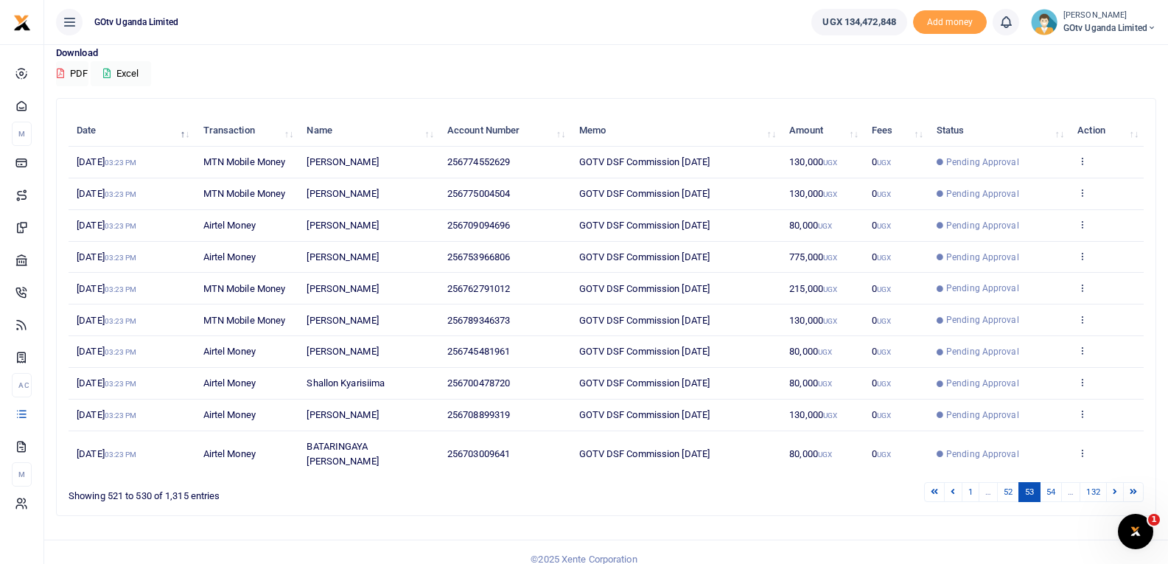
click at [1115, 487] on icon at bounding box center [1115, 491] width 4 height 8
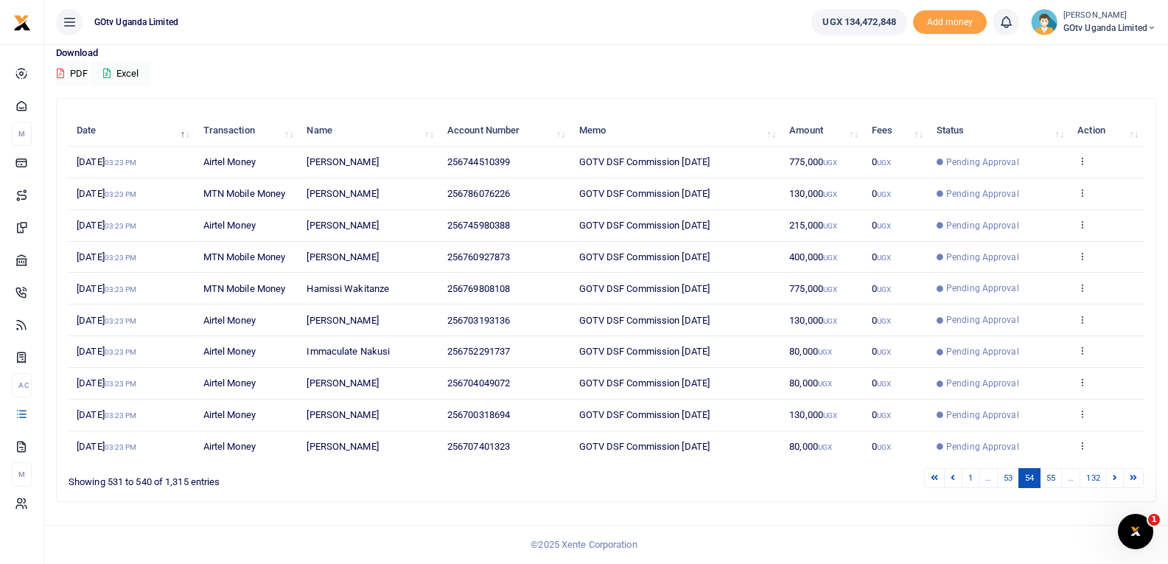
click at [1115, 476] on icon at bounding box center [1115, 477] width 4 height 8
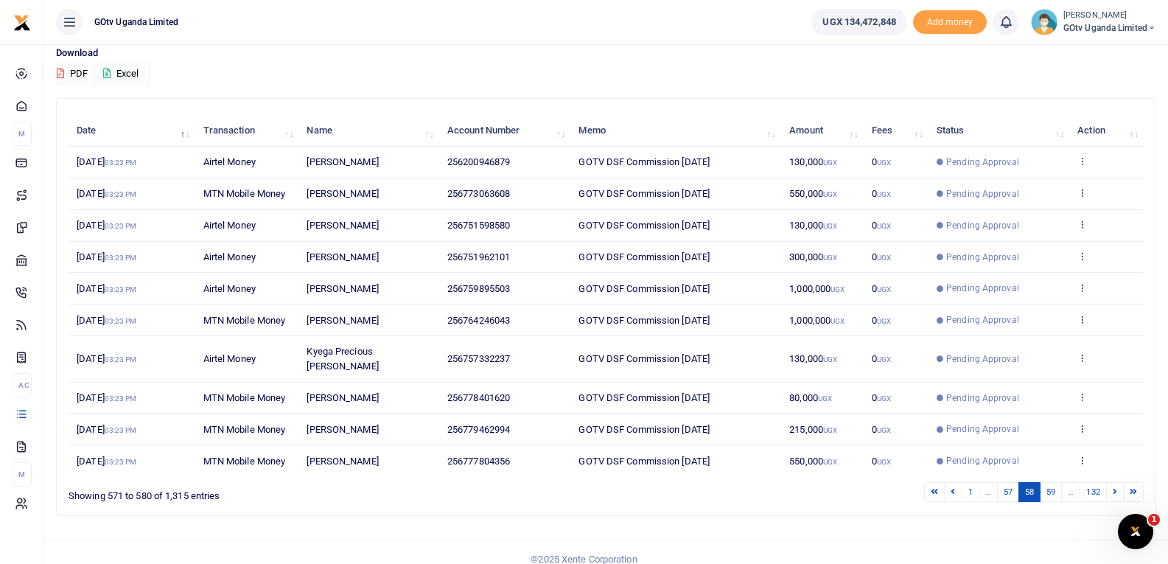
click at [1115, 487] on icon at bounding box center [1115, 491] width 4 height 8
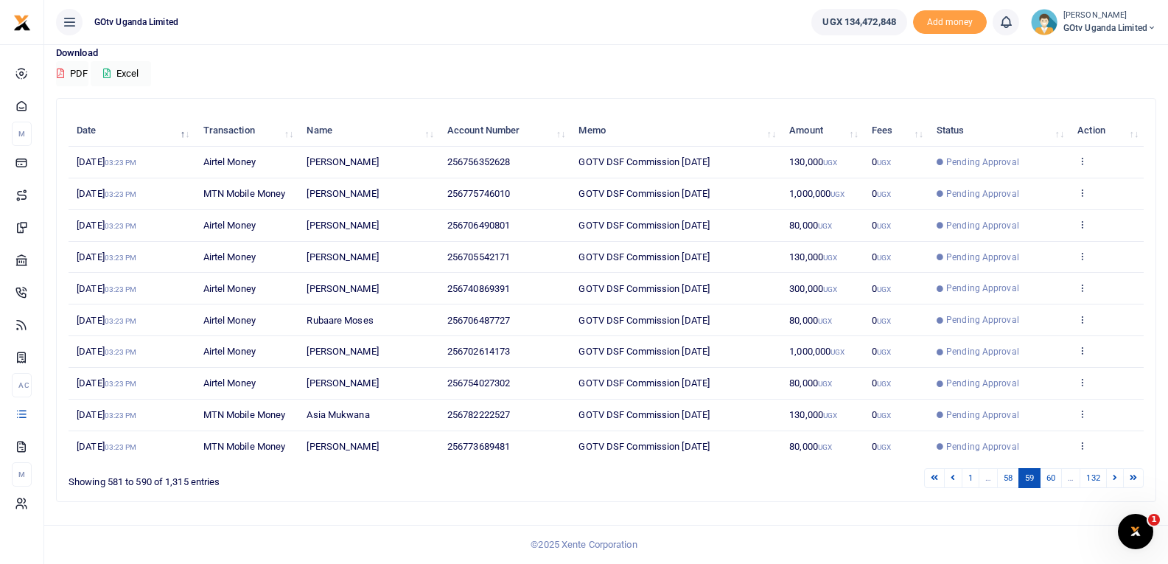
click at [1115, 476] on icon at bounding box center [1115, 477] width 4 height 8
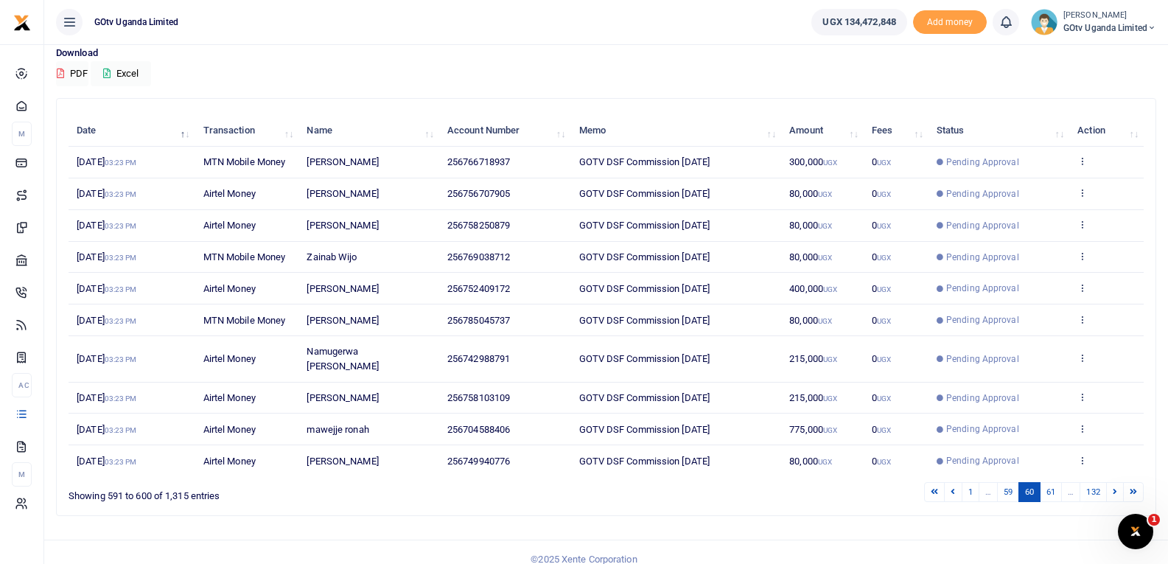
click at [1115, 487] on icon at bounding box center [1115, 491] width 4 height 8
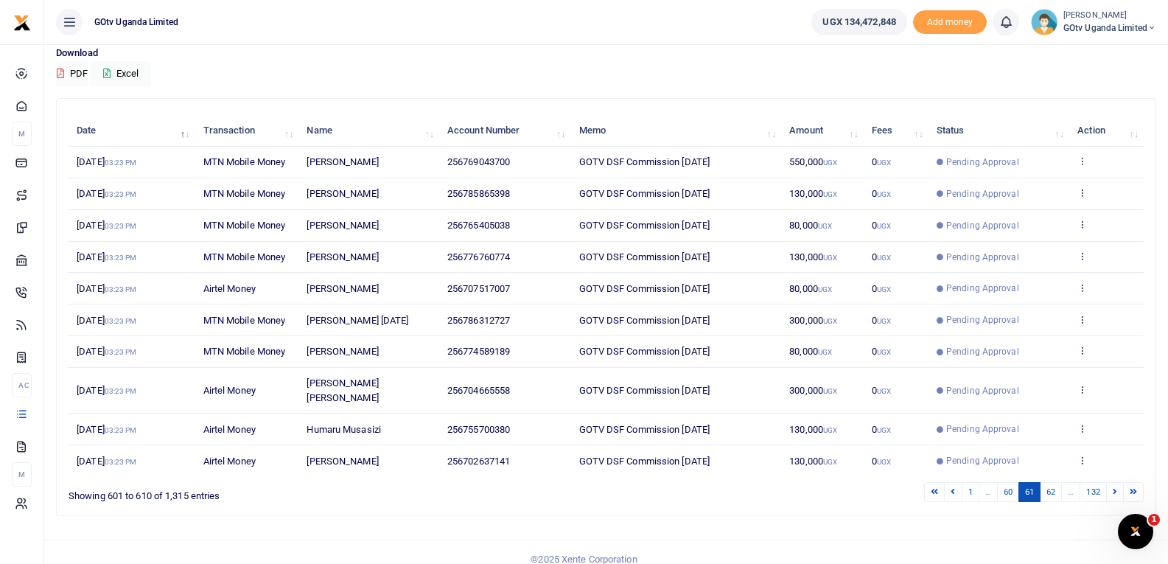
click at [1115, 487] on icon at bounding box center [1115, 491] width 4 height 8
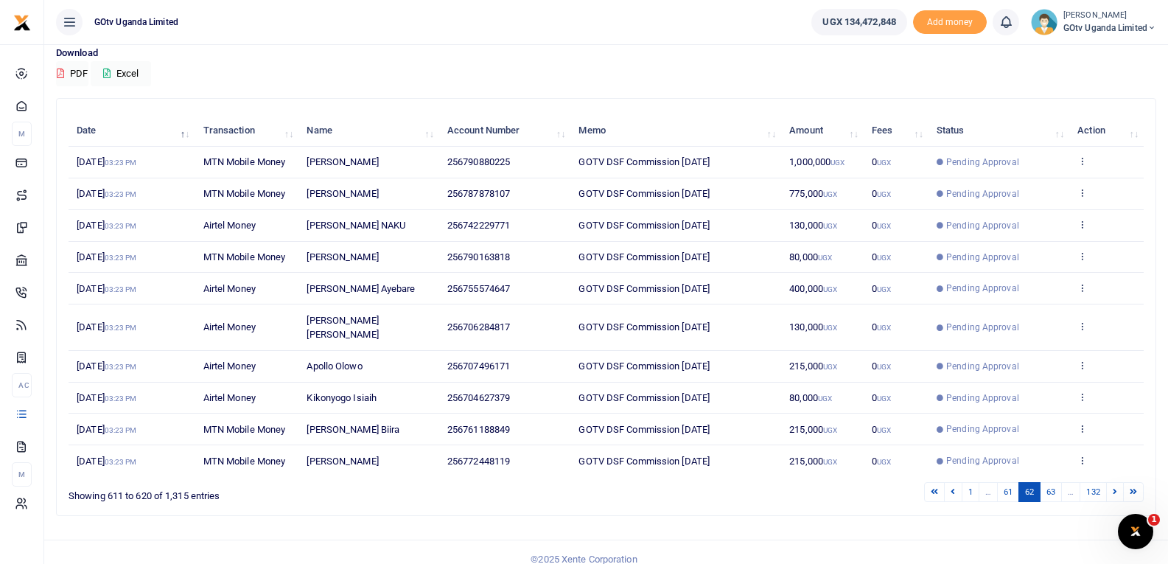
click at [1115, 487] on icon at bounding box center [1115, 491] width 4 height 8
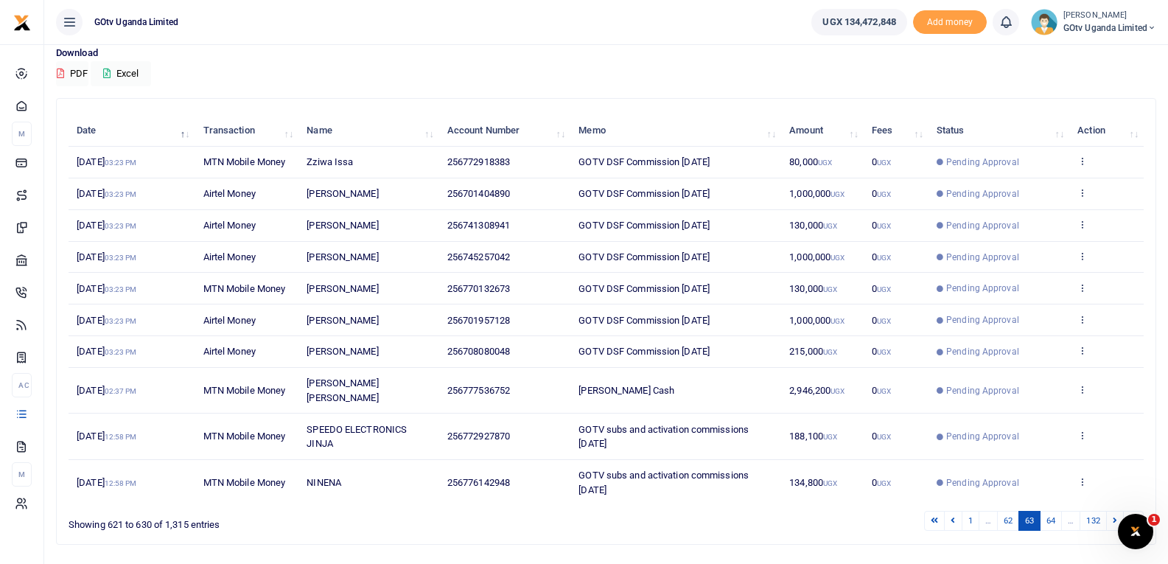
click at [1115, 476] on td "View details Send again" at bounding box center [1106, 482] width 74 height 45
click at [1082, 430] on icon at bounding box center [1082, 435] width 10 height 10
click at [1038, 448] on link "View details" at bounding box center [1028, 445] width 116 height 21
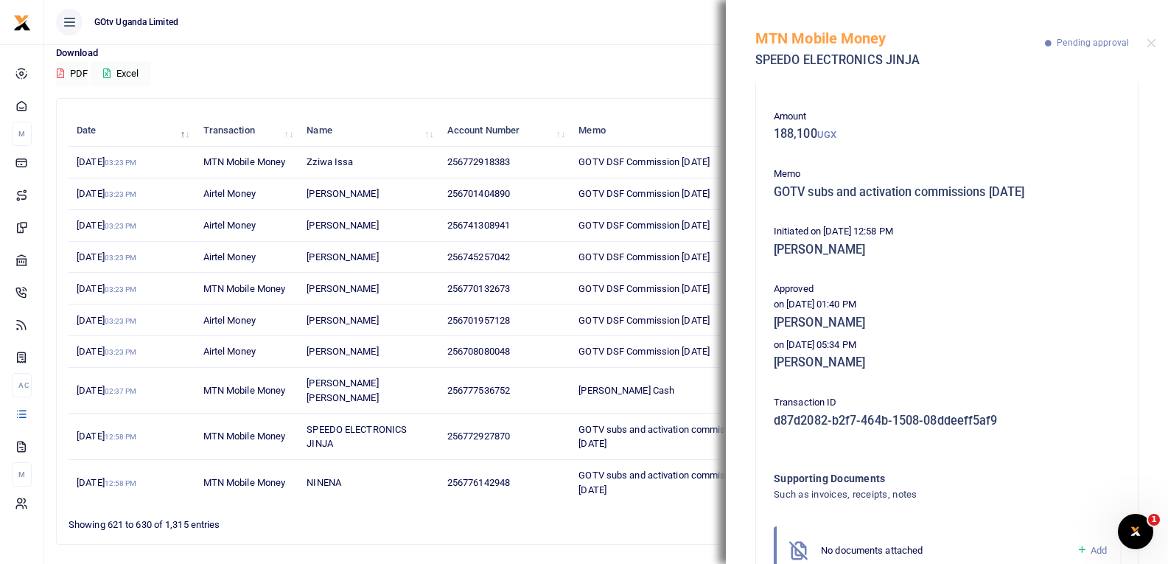
scroll to position [110, 0]
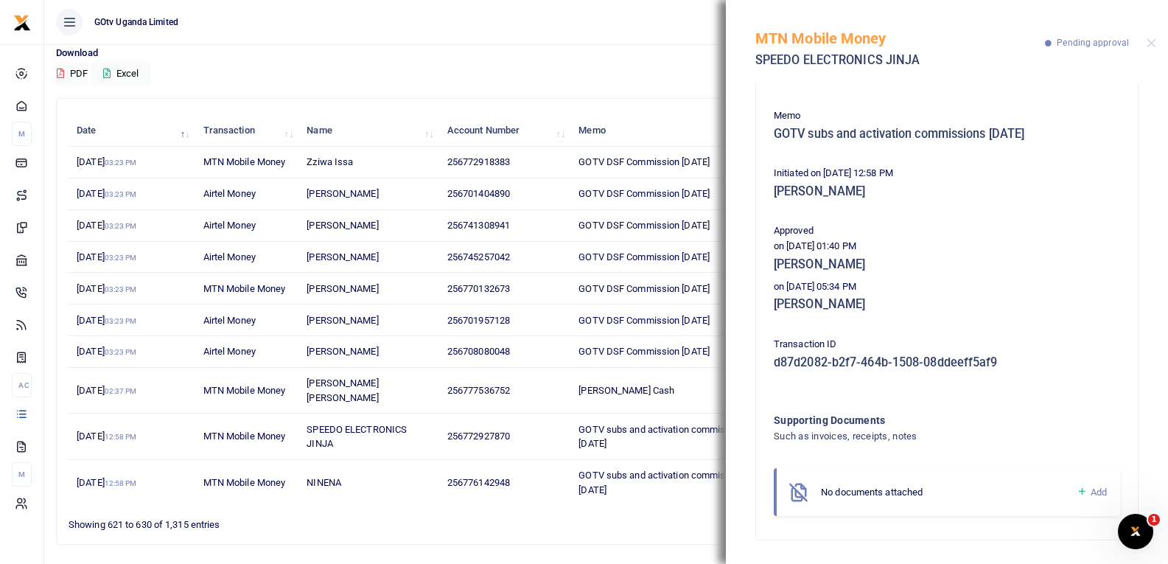
click at [1076, 488] on icon at bounding box center [1081, 491] width 11 height 13
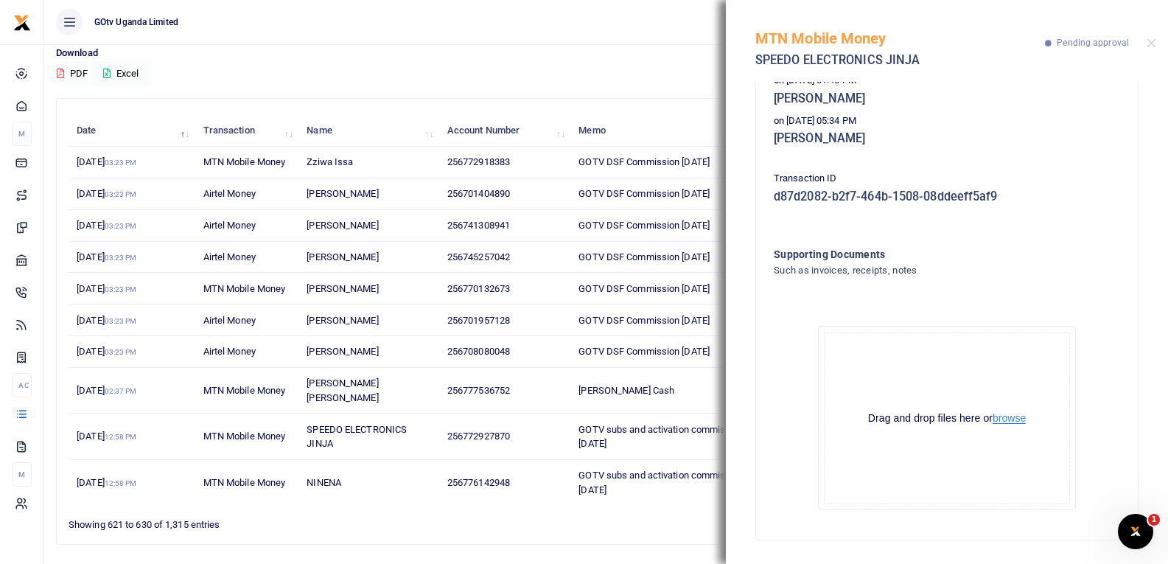
click at [1010, 424] on button "browse" at bounding box center [1008, 418] width 33 height 11
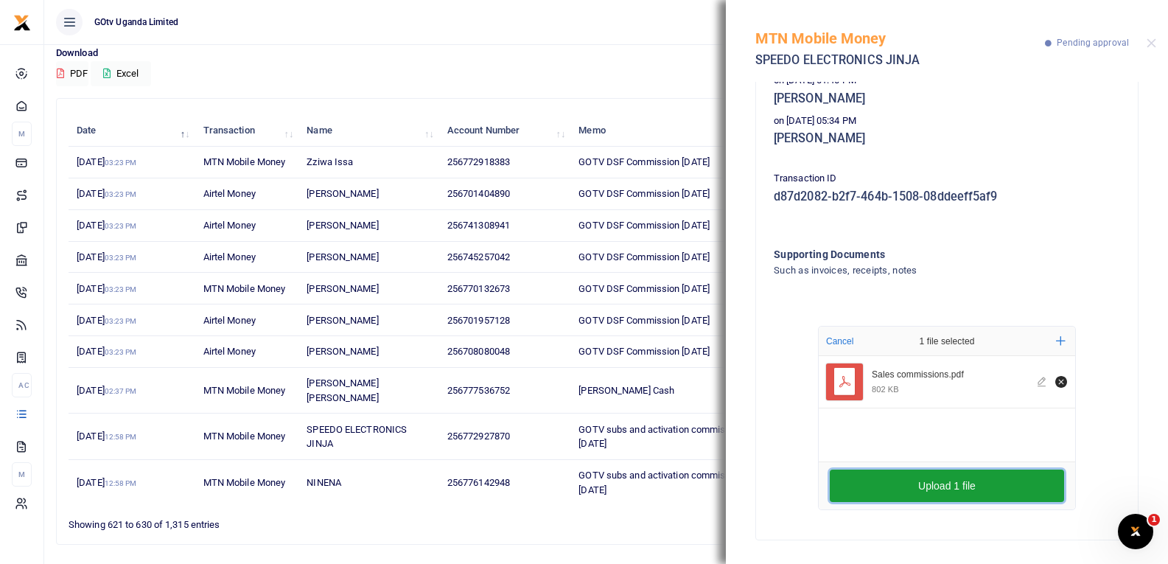
click at [888, 488] on button "Upload 1 file" at bounding box center [947, 485] width 234 height 32
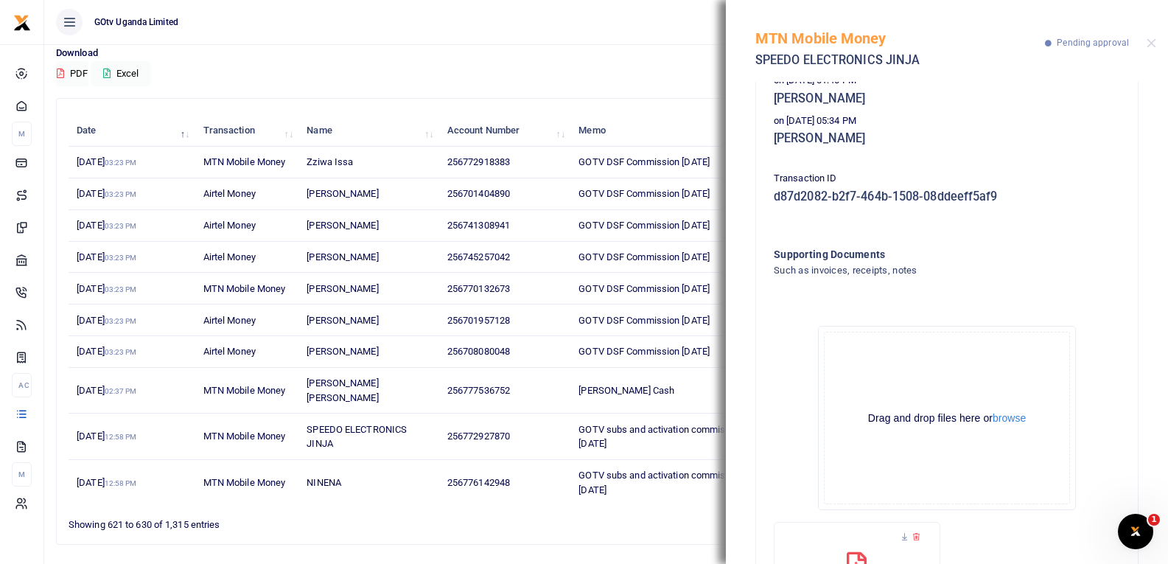
click at [606, 519] on div "Search: Date Transaction Name Account Number Memo Amount Fees Status Action 10t…" at bounding box center [606, 321] width 1099 height 445
click at [1152, 43] on button "Close" at bounding box center [1151, 43] width 10 height 10
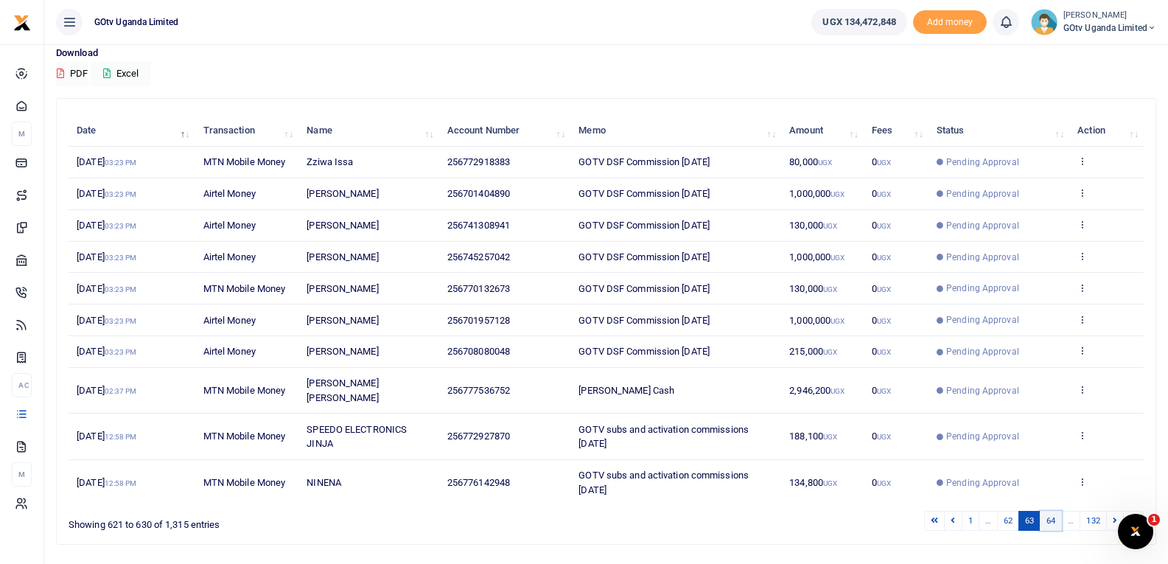
click at [1054, 511] on link "64" at bounding box center [1051, 521] width 22 height 20
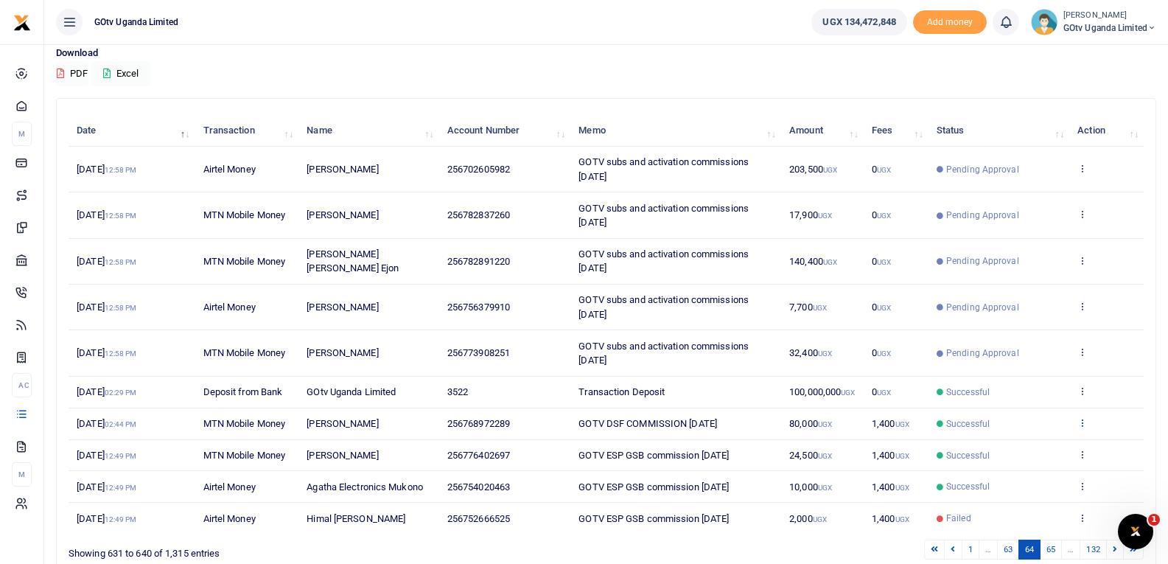
click at [1082, 428] on link at bounding box center [1082, 423] width 10 height 11
click at [1058, 453] on link "View details" at bounding box center [1028, 447] width 116 height 21
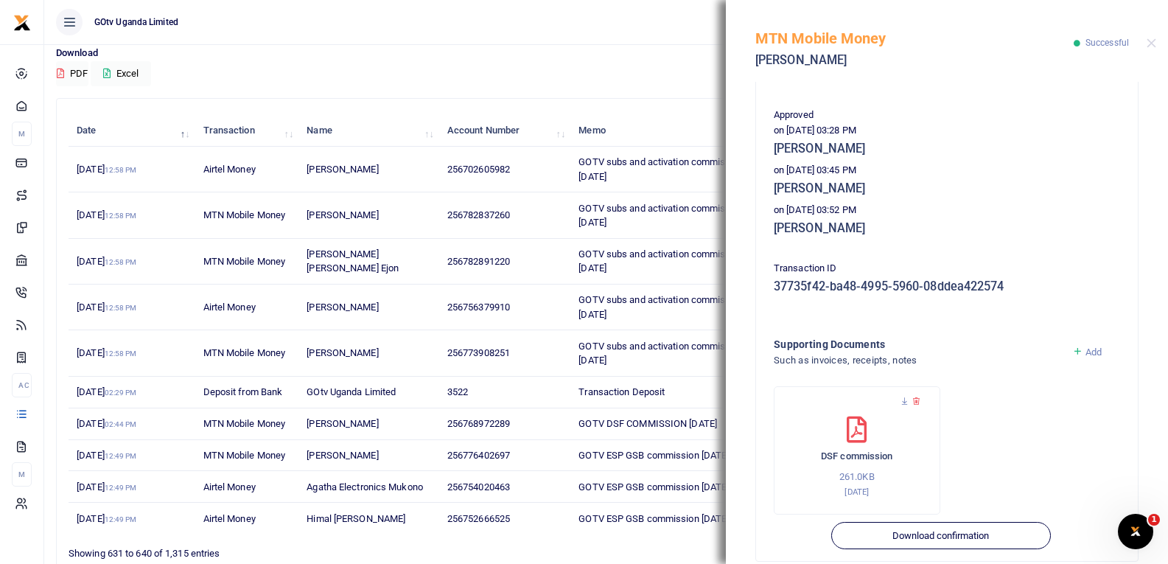
scroll to position [362, 0]
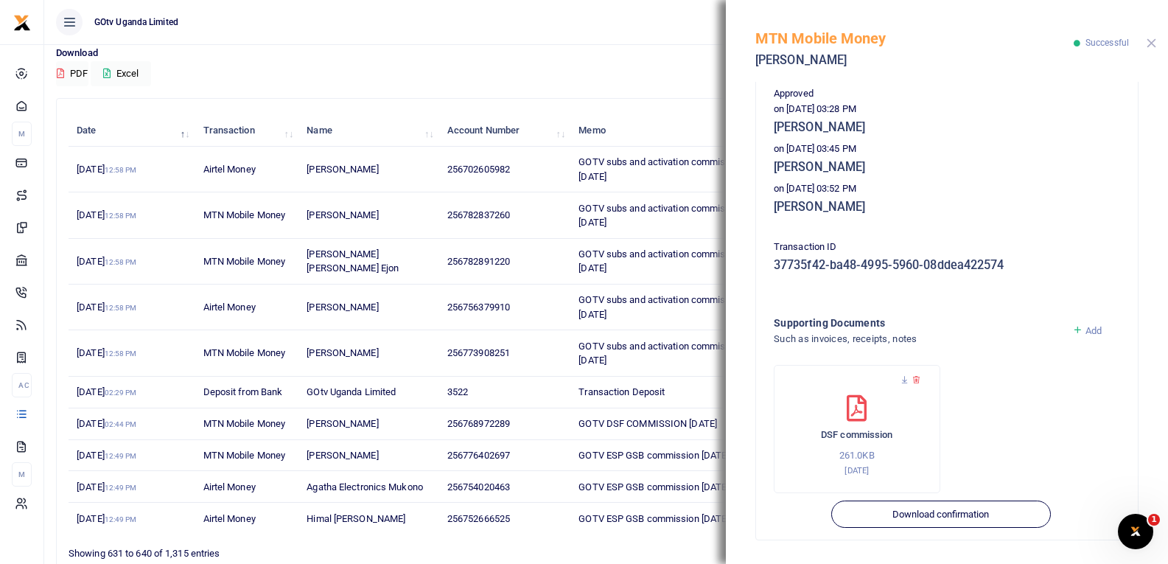
click at [1155, 43] on button "Close" at bounding box center [1151, 43] width 10 height 10
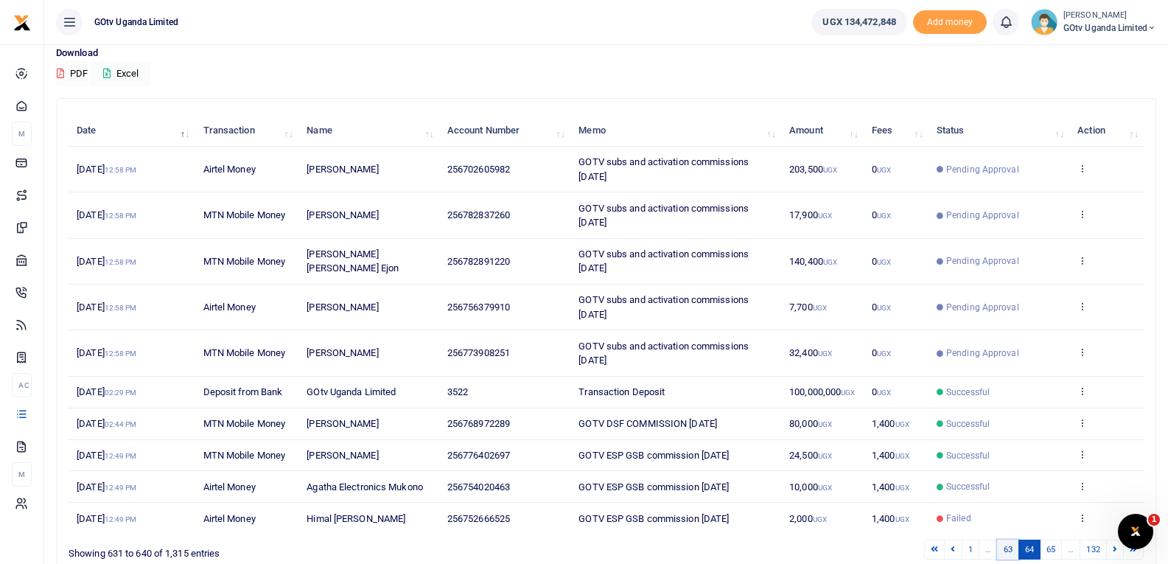
click at [1006, 543] on link "63" at bounding box center [1008, 549] width 22 height 20
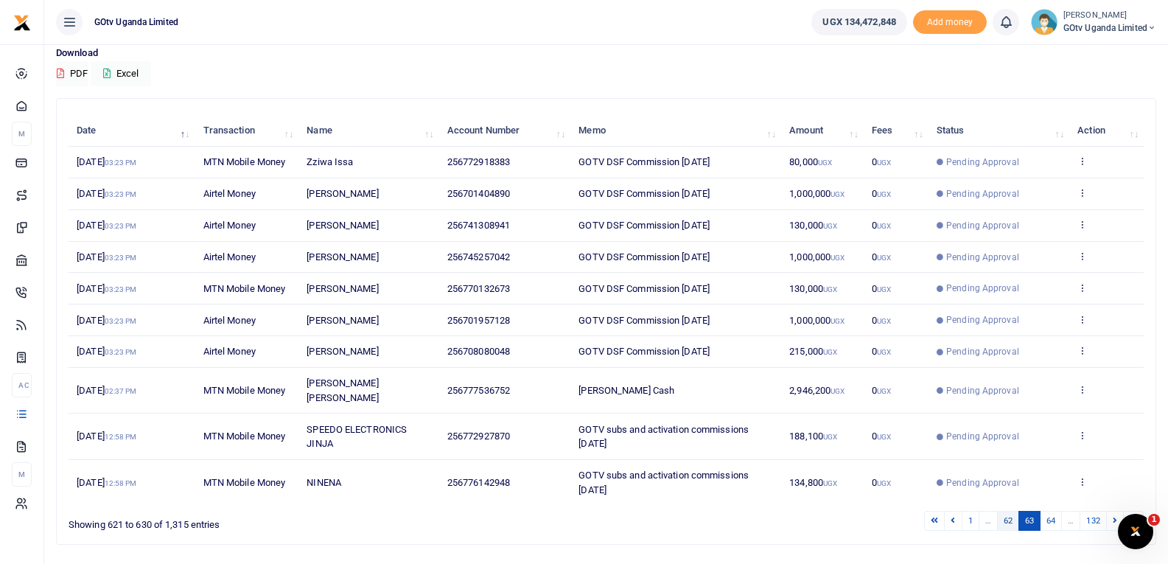
click at [1010, 511] on link "62" at bounding box center [1008, 521] width 22 height 20
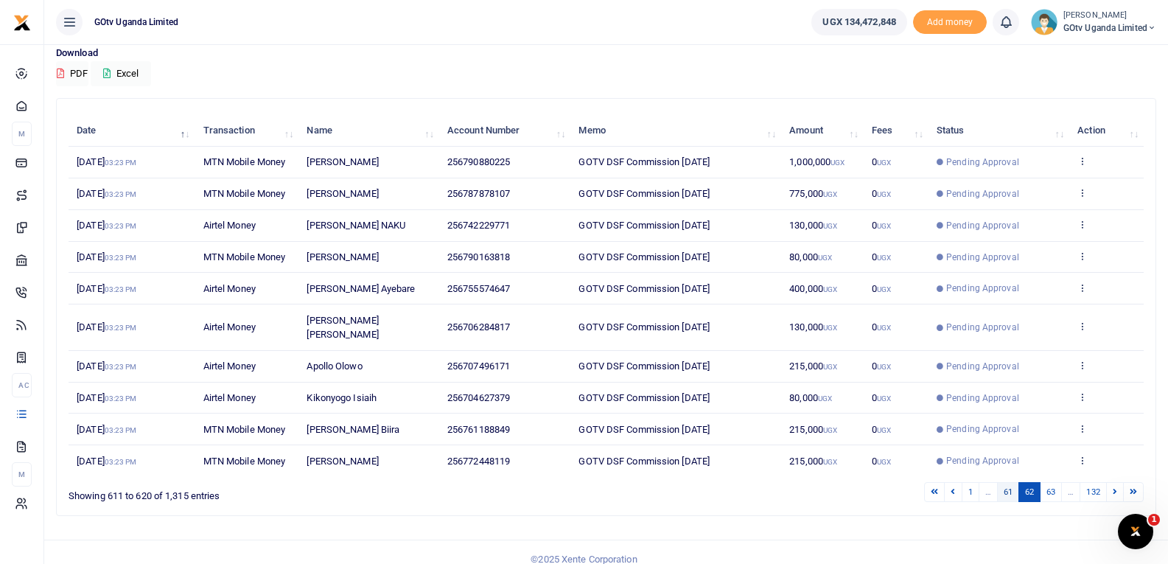
click at [1005, 482] on link "61" at bounding box center [1008, 492] width 22 height 20
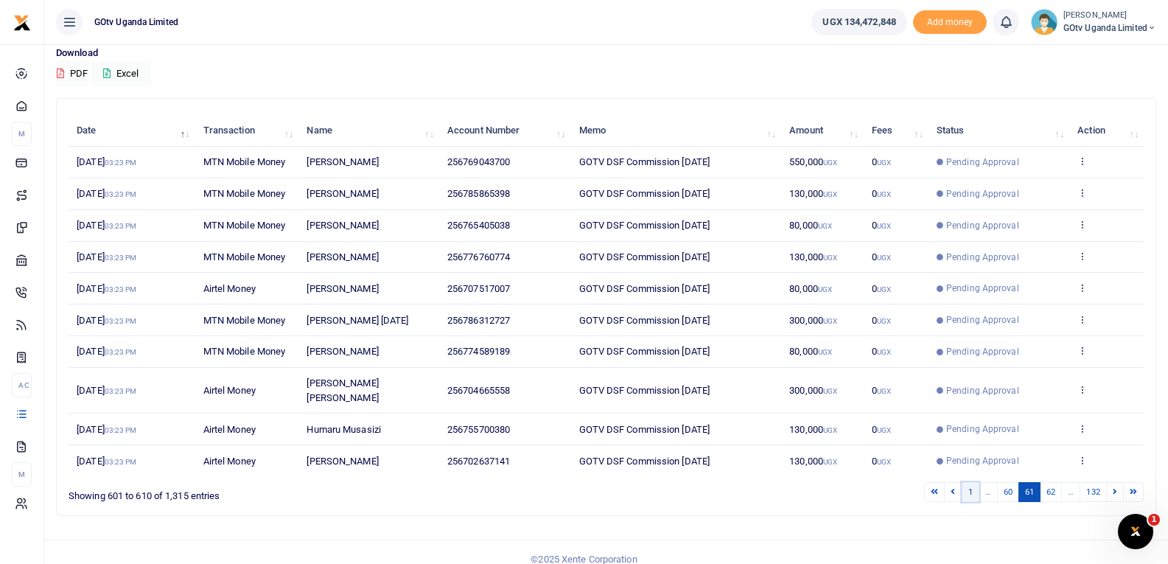
click at [965, 482] on link "1" at bounding box center [970, 492] width 18 height 20
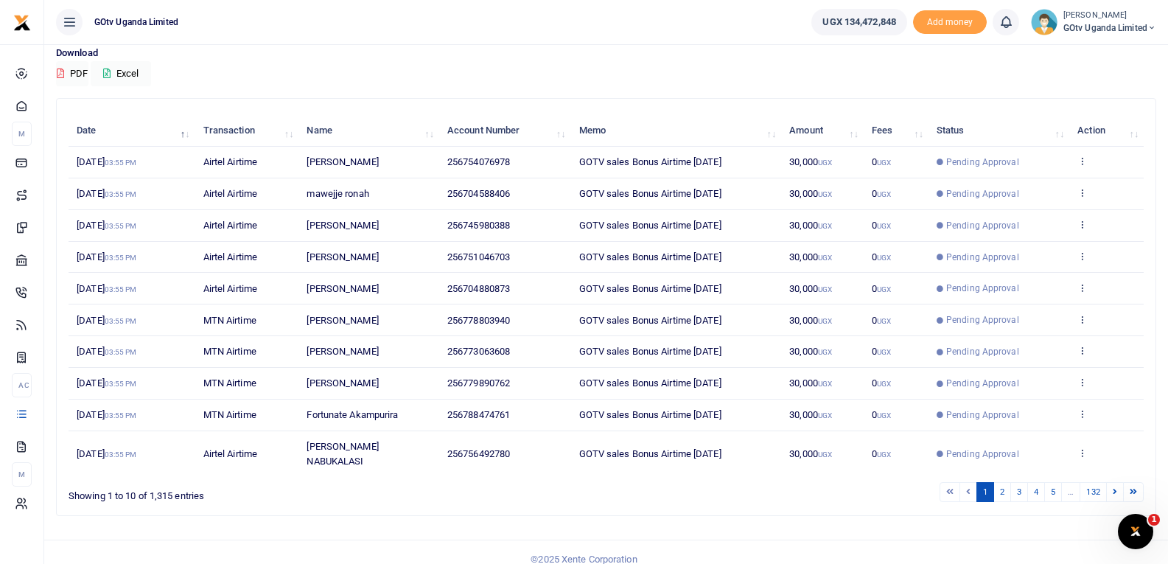
click at [1068, 482] on li "…" at bounding box center [1071, 492] width 18 height 20
click at [1116, 487] on icon at bounding box center [1115, 491] width 4 height 8
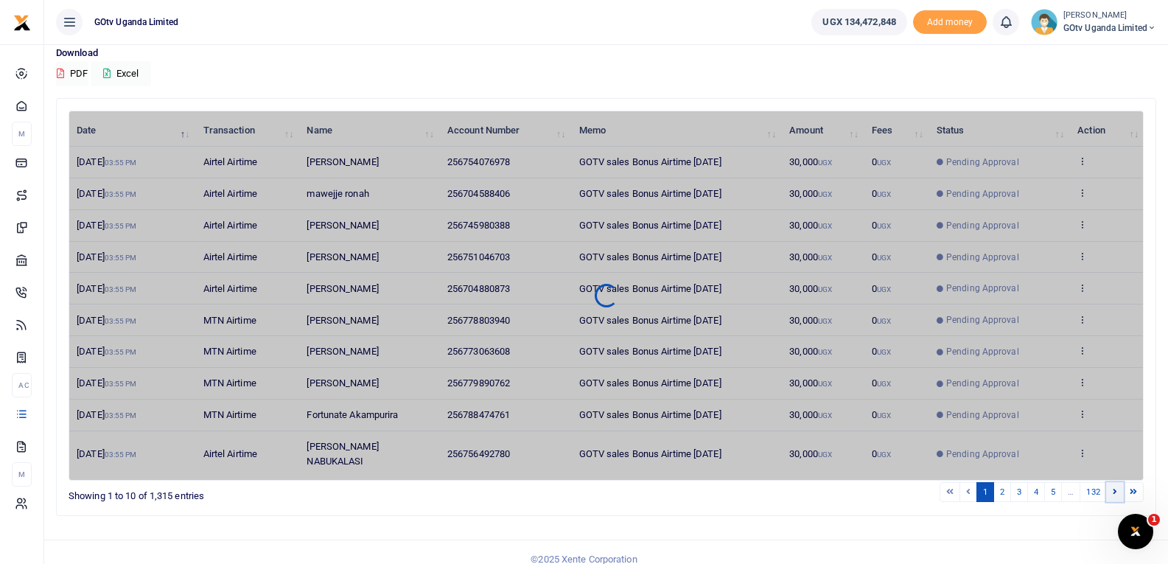
click at [1116, 487] on icon at bounding box center [1115, 491] width 4 height 8
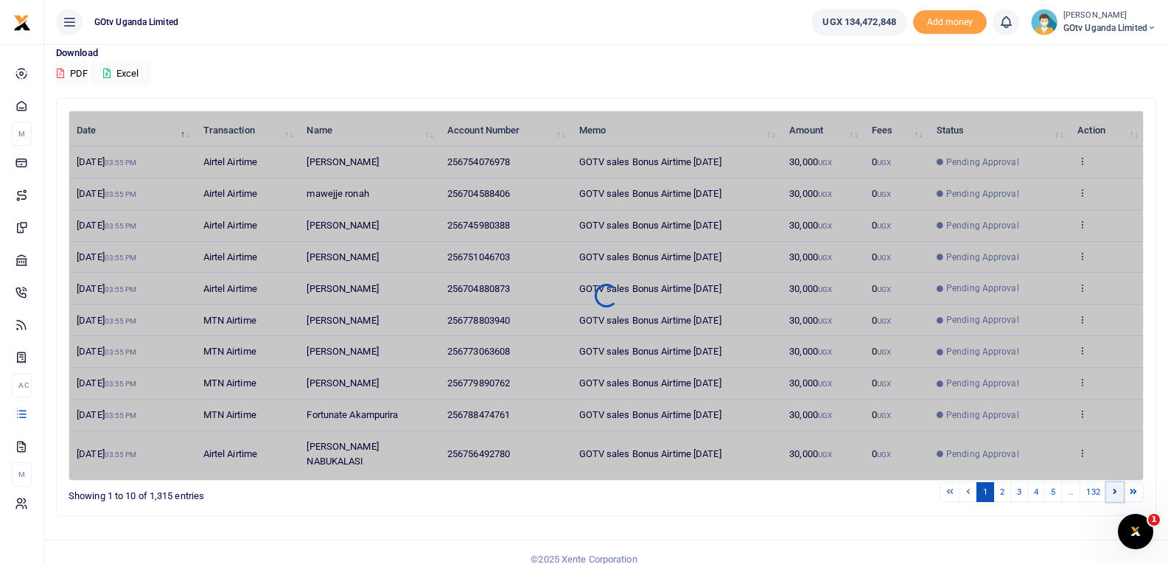
click at [1116, 487] on icon at bounding box center [1115, 491] width 4 height 8
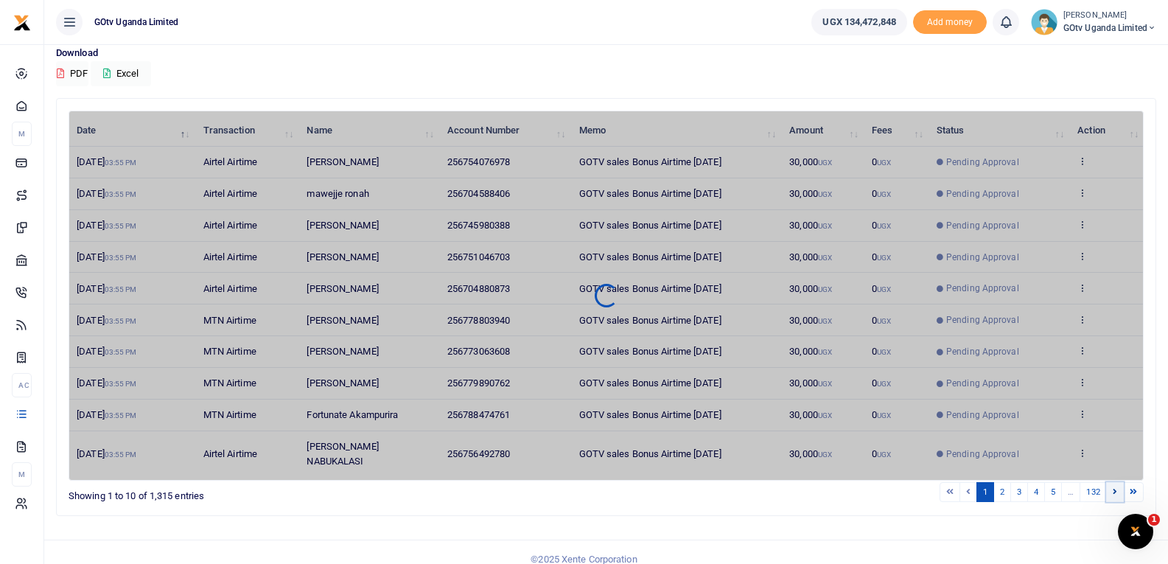
click at [1116, 487] on icon at bounding box center [1115, 491] width 4 height 8
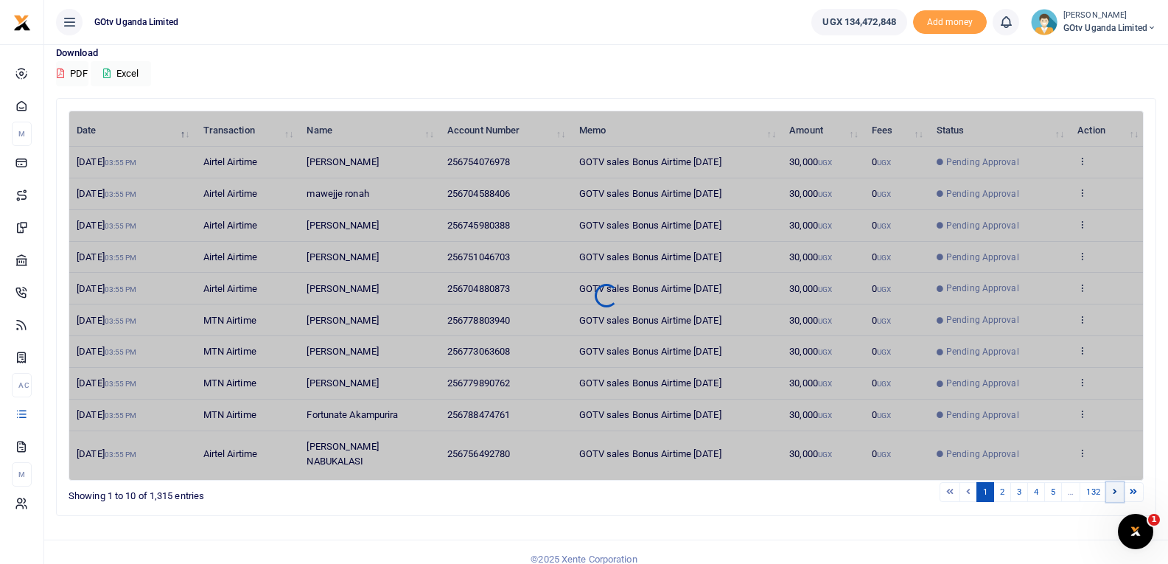
click at [1116, 487] on icon at bounding box center [1115, 491] width 4 height 8
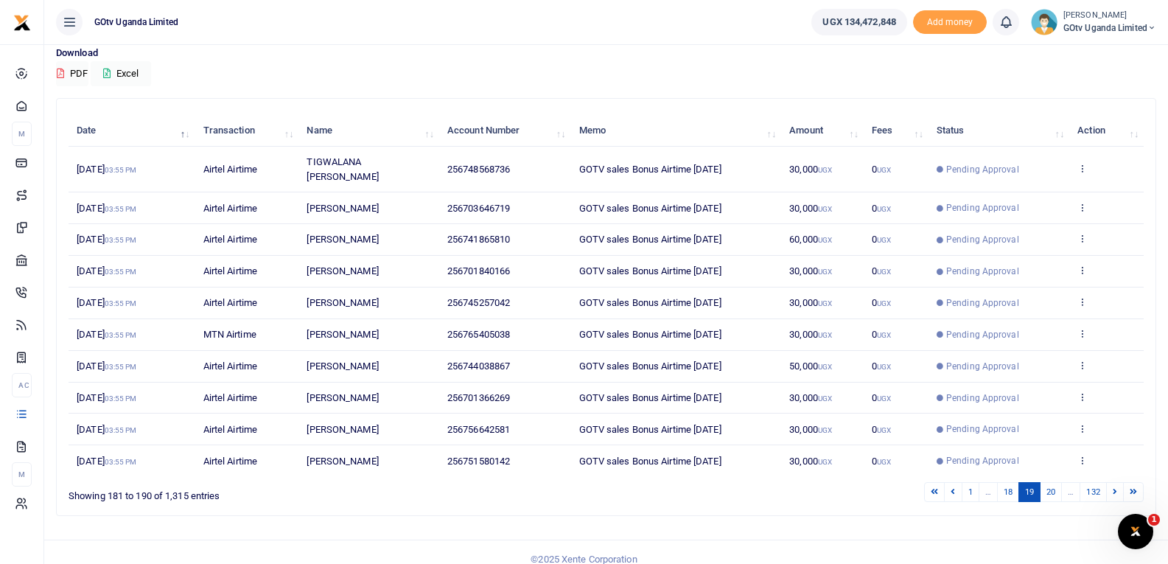
click at [1116, 487] on icon at bounding box center [1115, 491] width 4 height 8
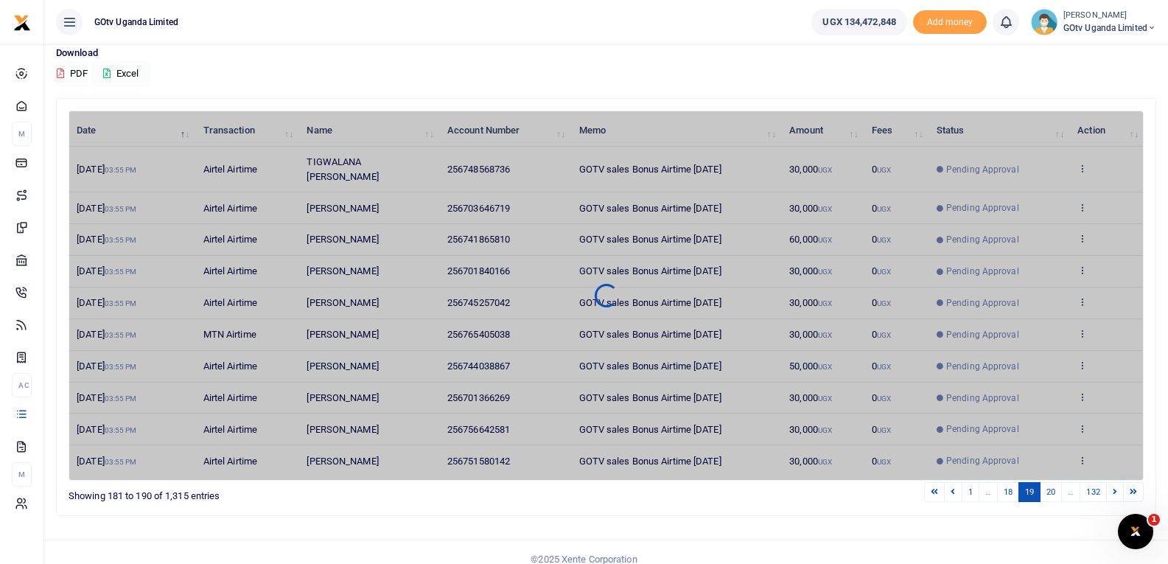
click at [1116, 487] on icon at bounding box center [1115, 491] width 4 height 8
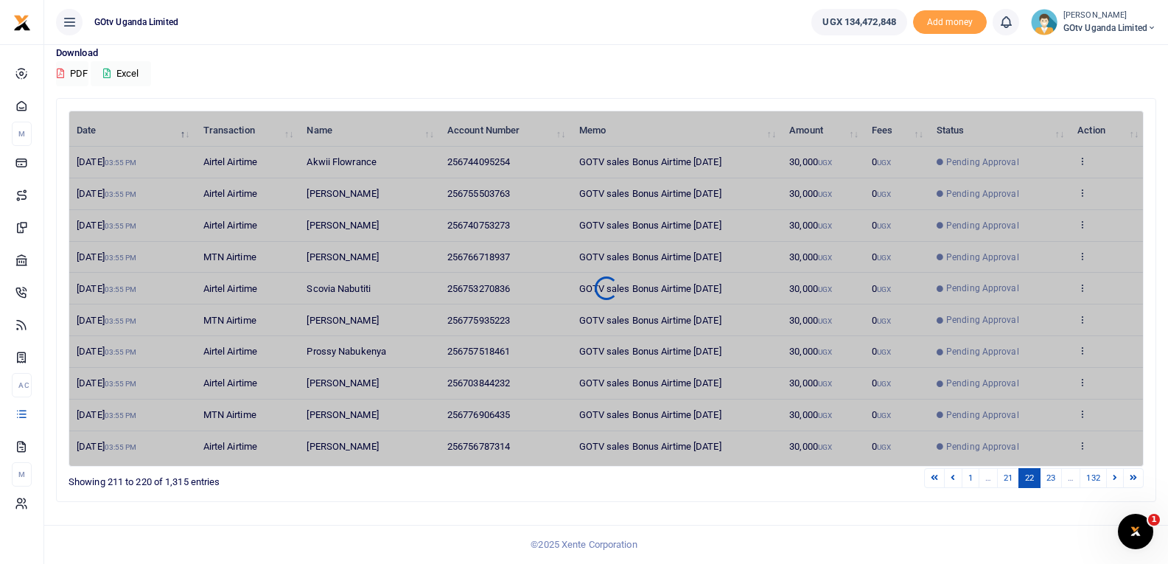
click at [1116, 481] on icon at bounding box center [1115, 477] width 4 height 8
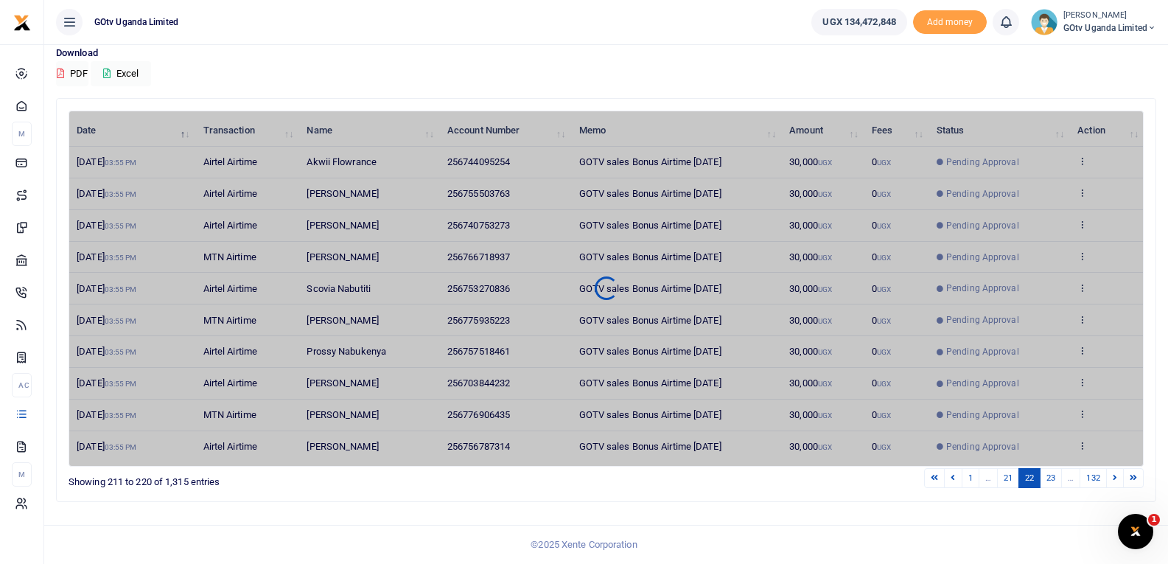
click at [1116, 481] on icon at bounding box center [1115, 477] width 4 height 8
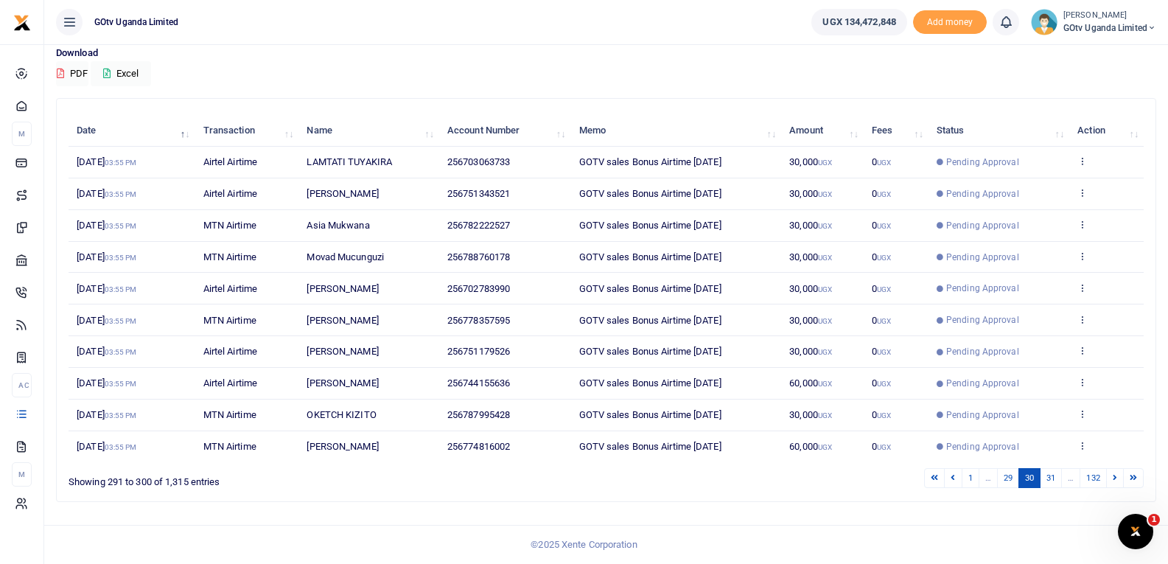
click at [1115, 481] on icon at bounding box center [1115, 477] width 4 height 8
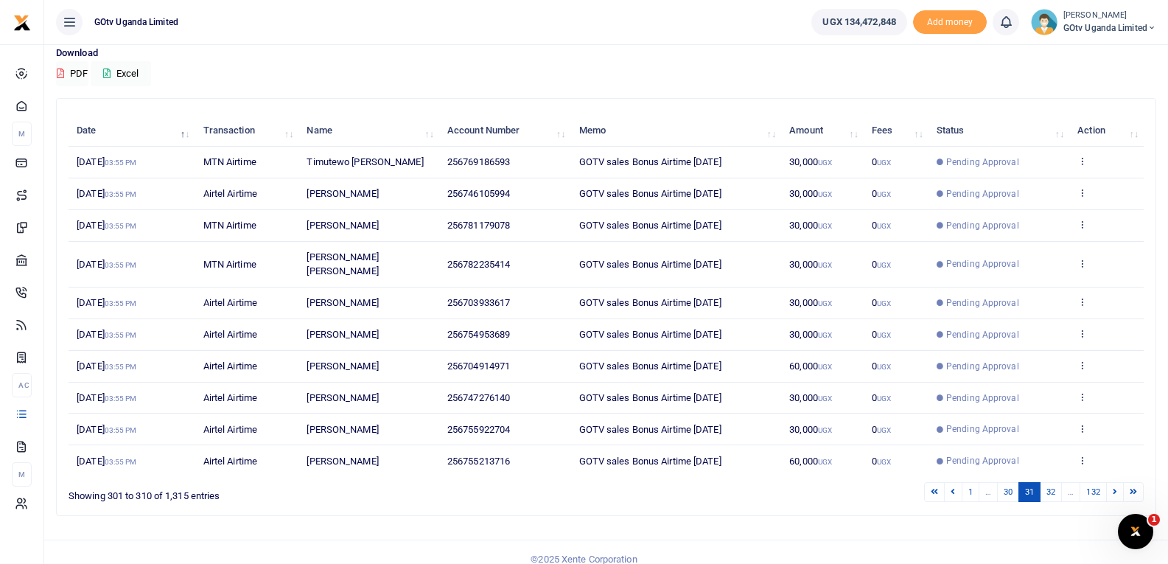
click at [1114, 488] on div "1 … 30 31 32 … 132" at bounding box center [829, 491] width 627 height 23
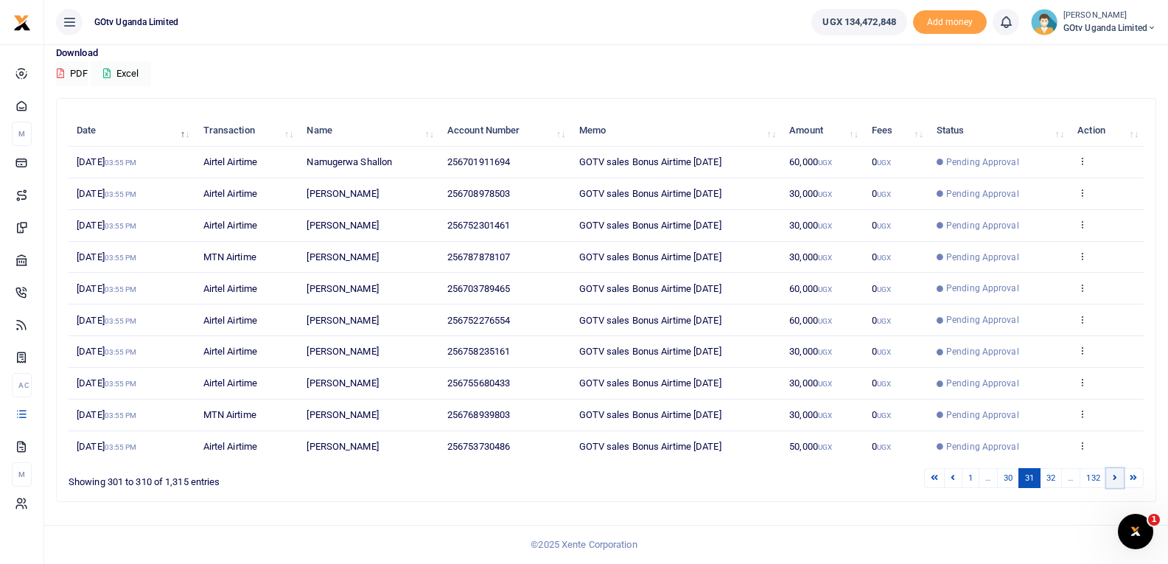
click at [1110, 477] on link at bounding box center [1115, 478] width 18 height 20
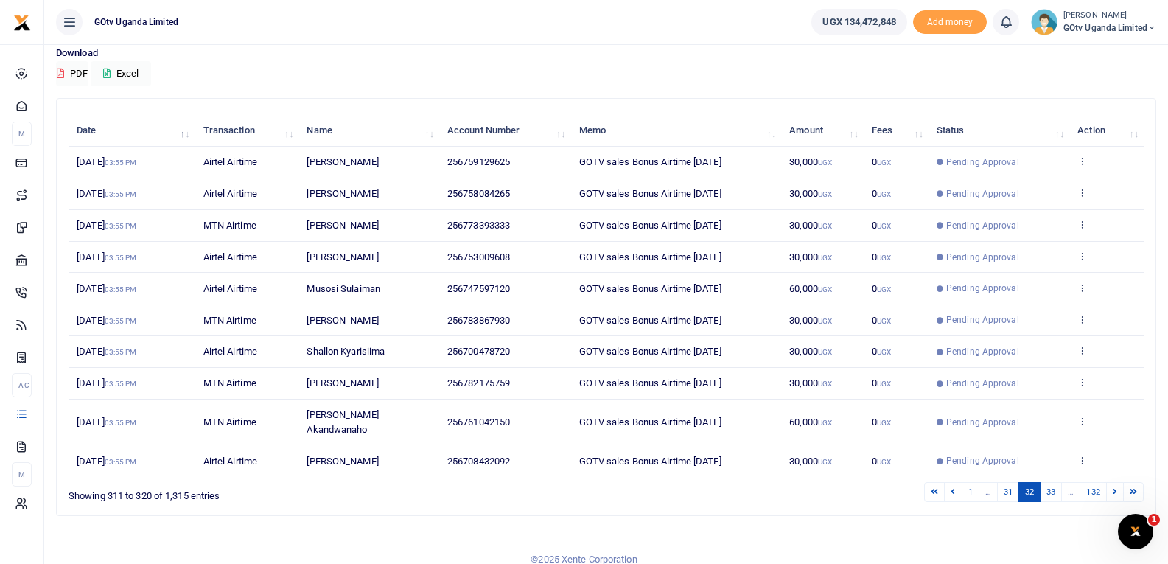
click at [1110, 482] on link at bounding box center [1115, 492] width 18 height 20
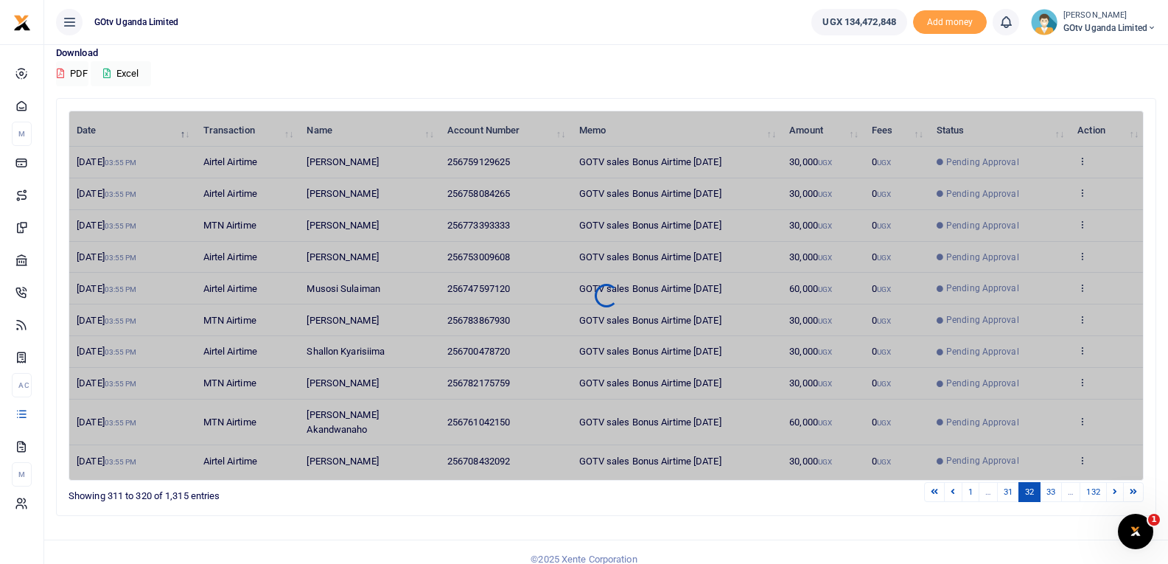
click at [1110, 482] on link at bounding box center [1115, 492] width 18 height 20
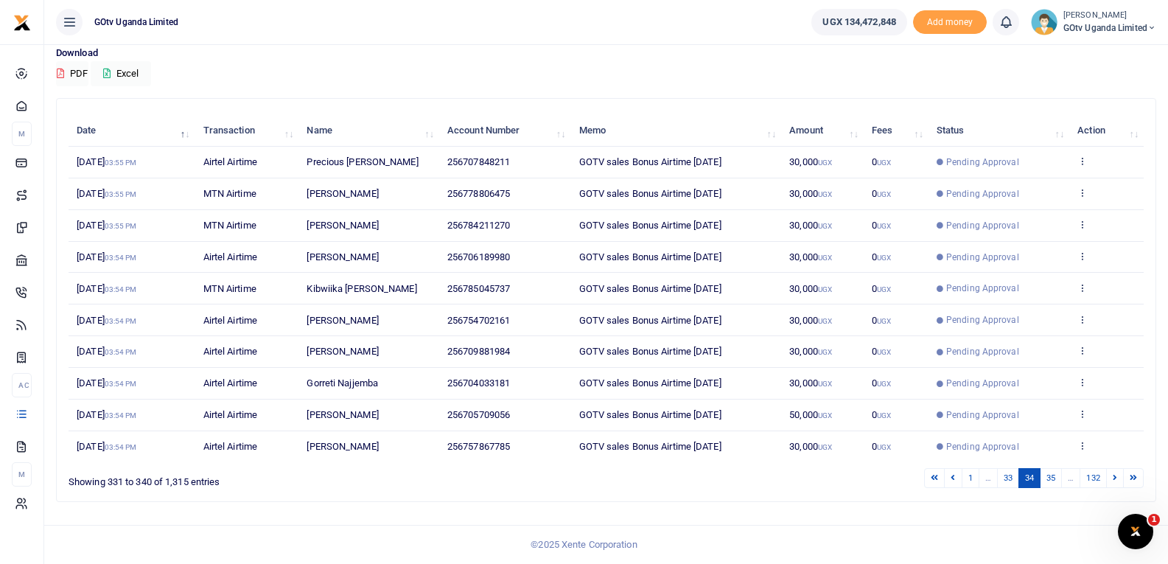
click at [1110, 466] on div "Date Transaction Name Account Number Memo Amount Fees Status Action 10th Sep 20…" at bounding box center [606, 289] width 1075 height 356
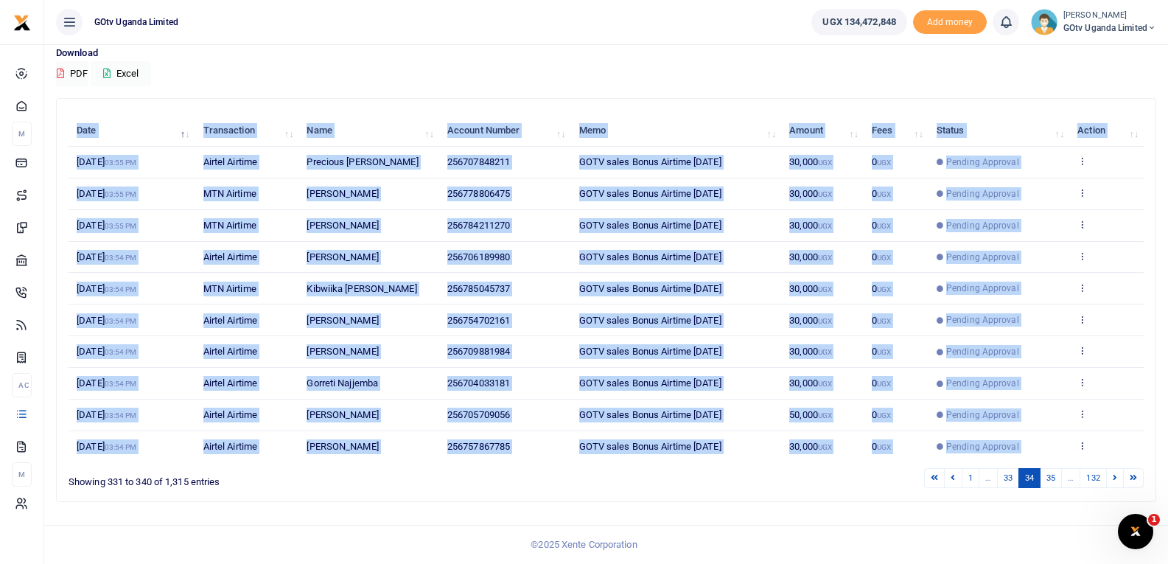
click at [1110, 466] on div "Date Transaction Name Account Number Memo Amount Fees Status Action 10th Sep 20…" at bounding box center [606, 289] width 1075 height 356
click at [1114, 481] on icon at bounding box center [1115, 477] width 4 height 8
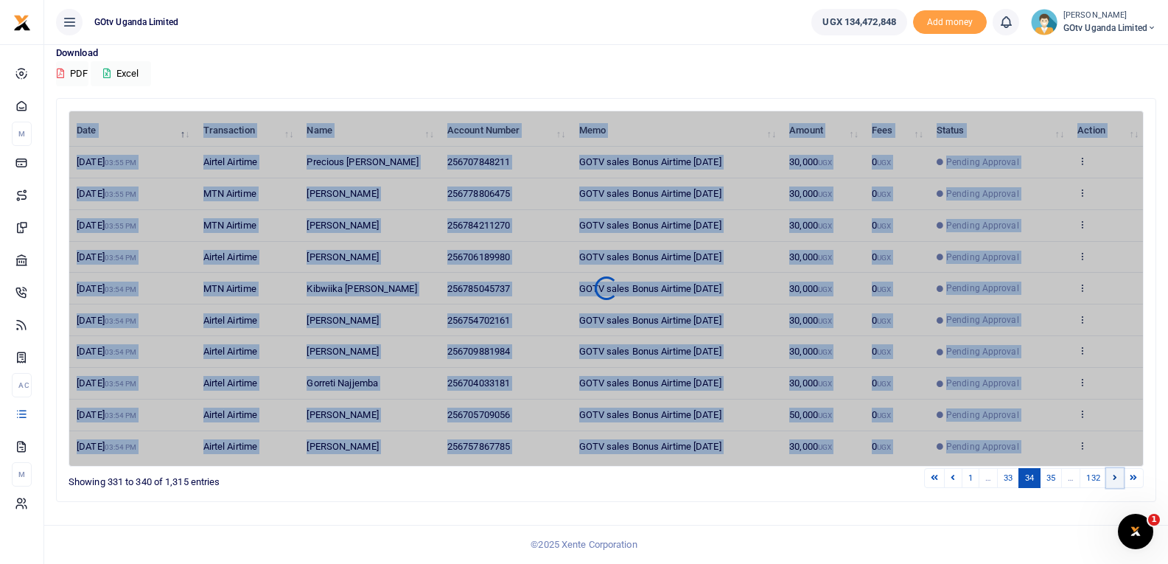
click at [1114, 481] on icon at bounding box center [1115, 477] width 4 height 8
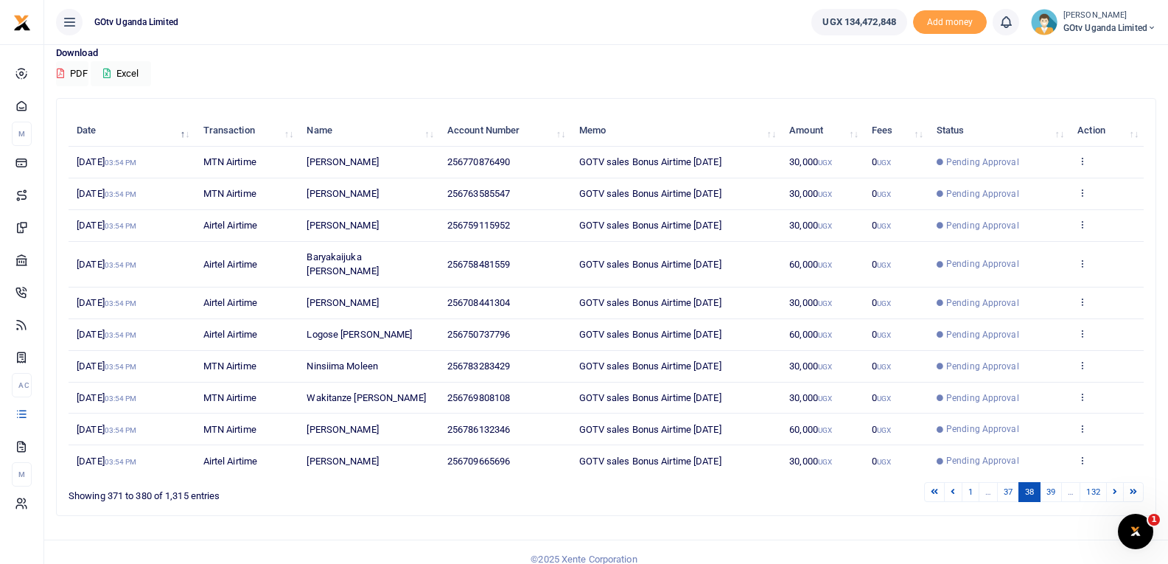
click at [963, 516] on div "Transactions Period 08/12/2025 - 09/10/2025 Transaction All Select an option...…" at bounding box center [606, 254] width 1124 height 648
click at [1117, 482] on link at bounding box center [1115, 492] width 18 height 20
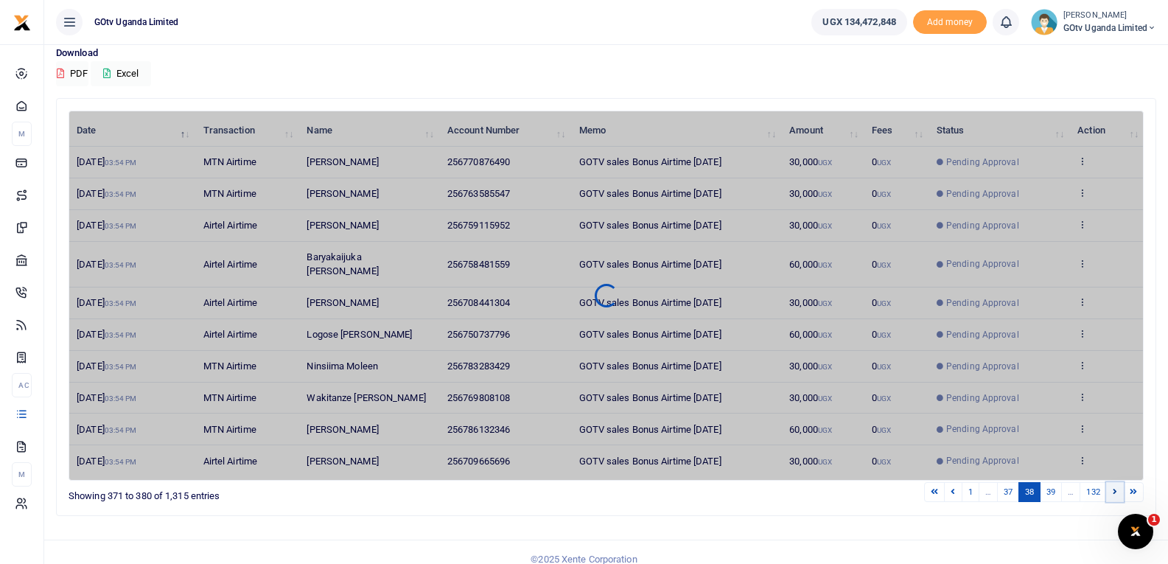
click at [1117, 482] on link at bounding box center [1115, 492] width 18 height 20
